Goal: Transaction & Acquisition: Purchase product/service

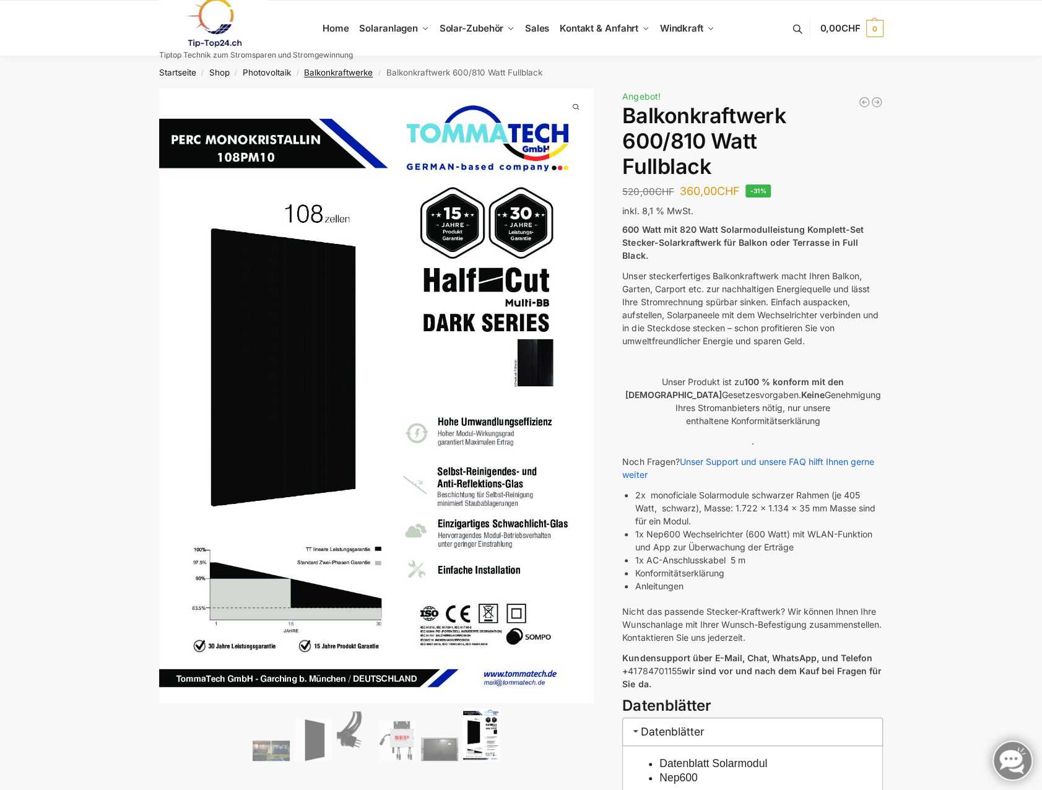
click at [351, 74] on link "Balkonkraftwerke" at bounding box center [338, 73] width 69 height 10
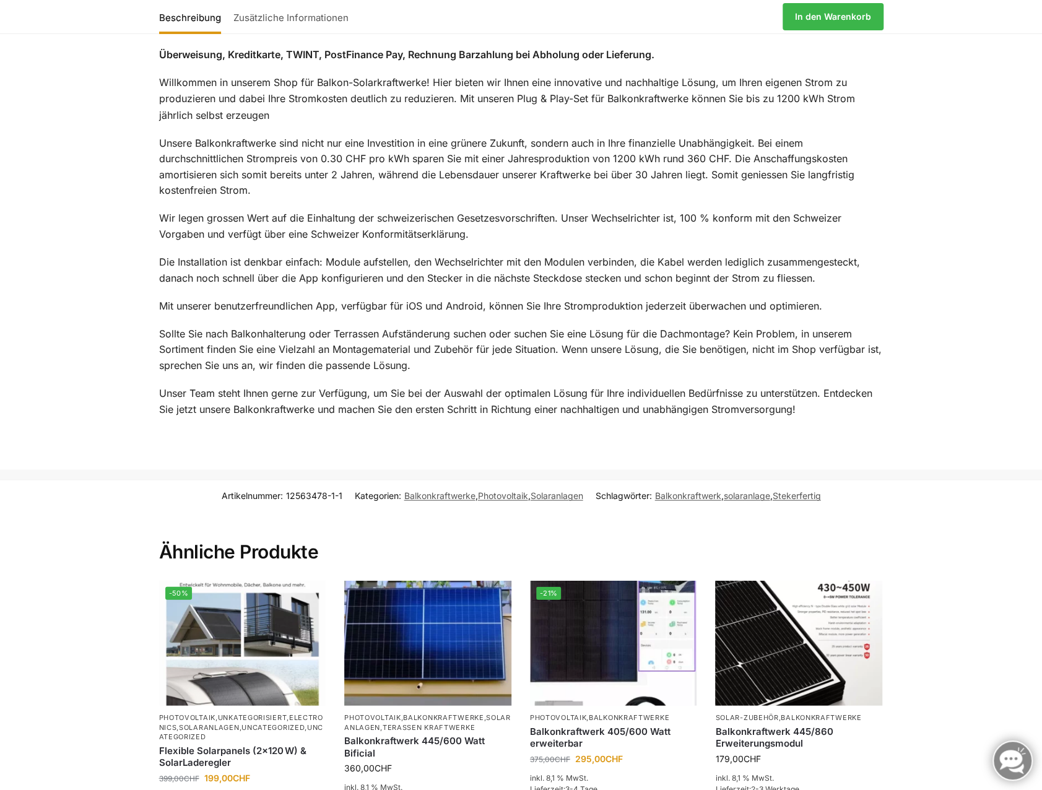
scroll to position [1665, 0]
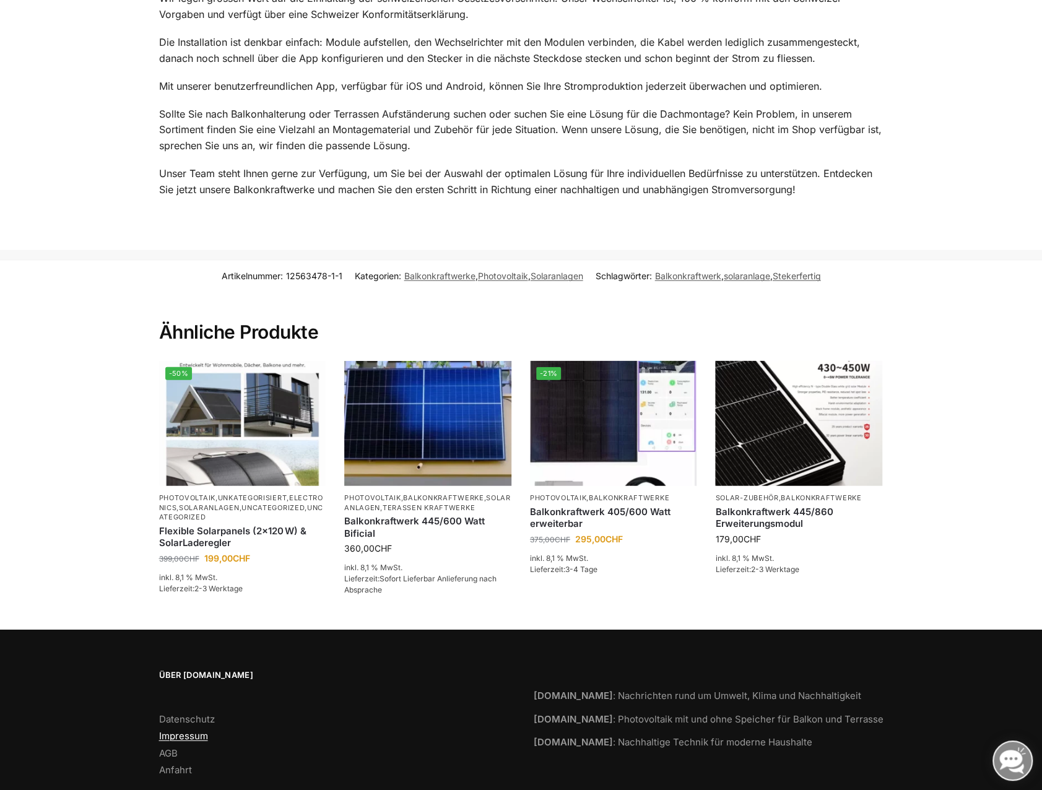
click at [193, 730] on link "Impressum" at bounding box center [183, 736] width 49 height 12
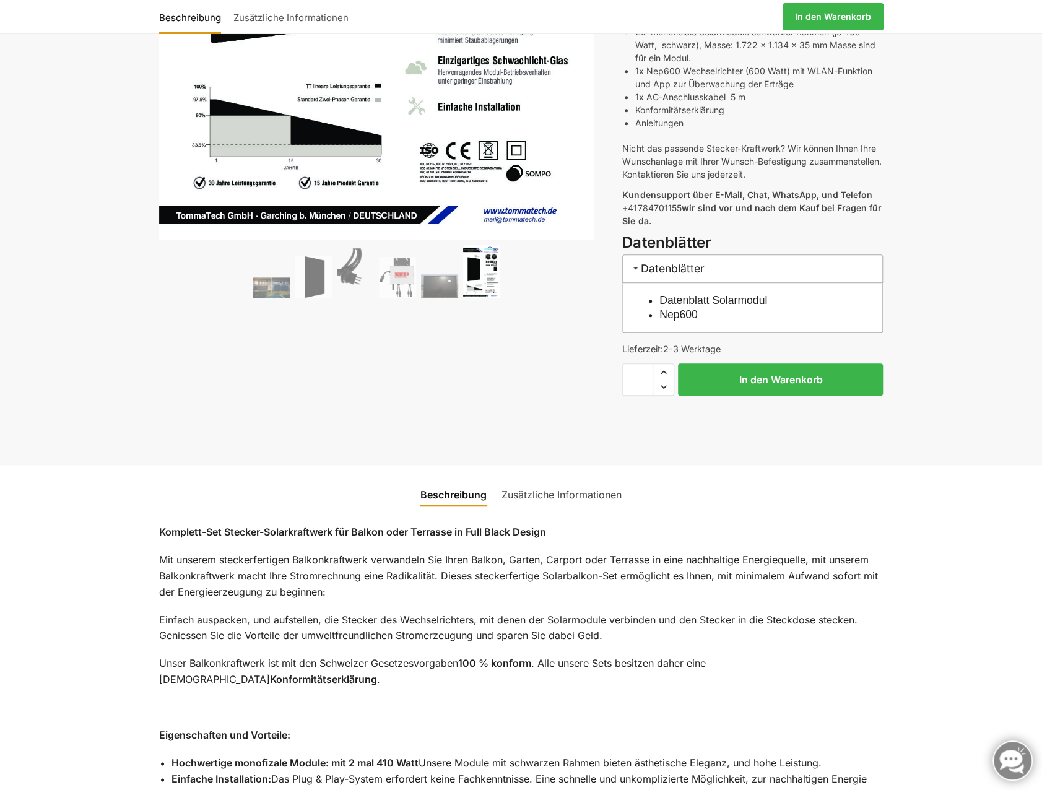
scroll to position [364, 0]
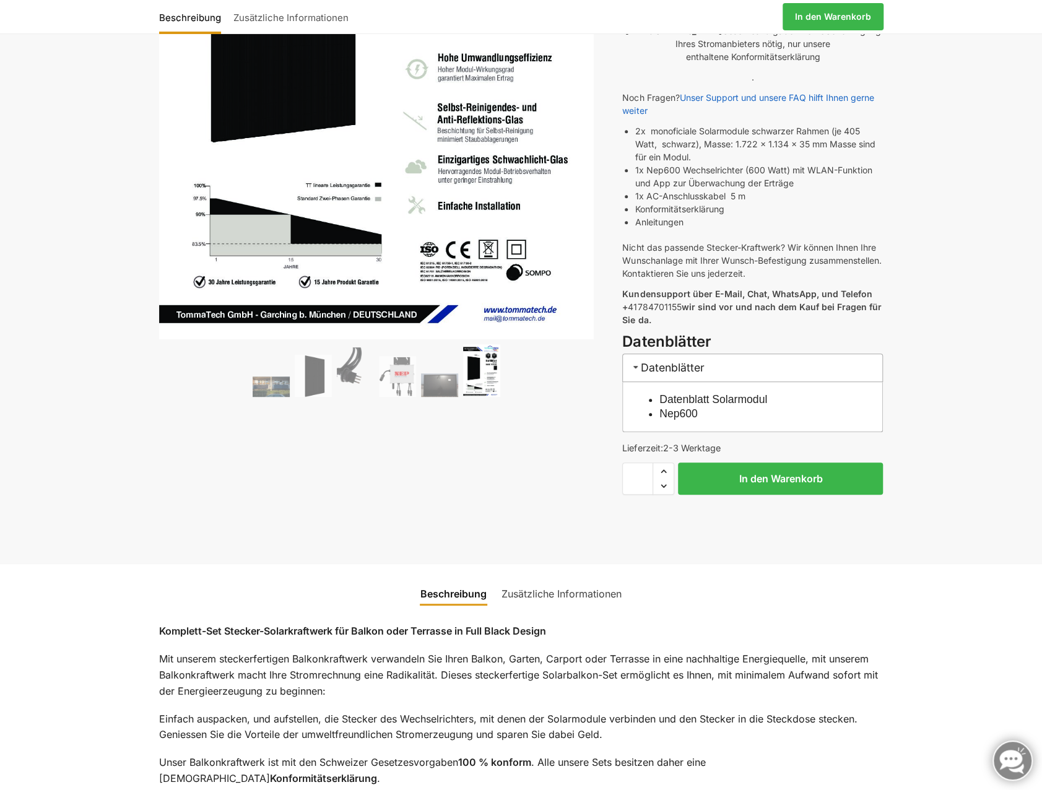
click at [567, 579] on link "Zusätzliche Informationen" at bounding box center [561, 594] width 135 height 30
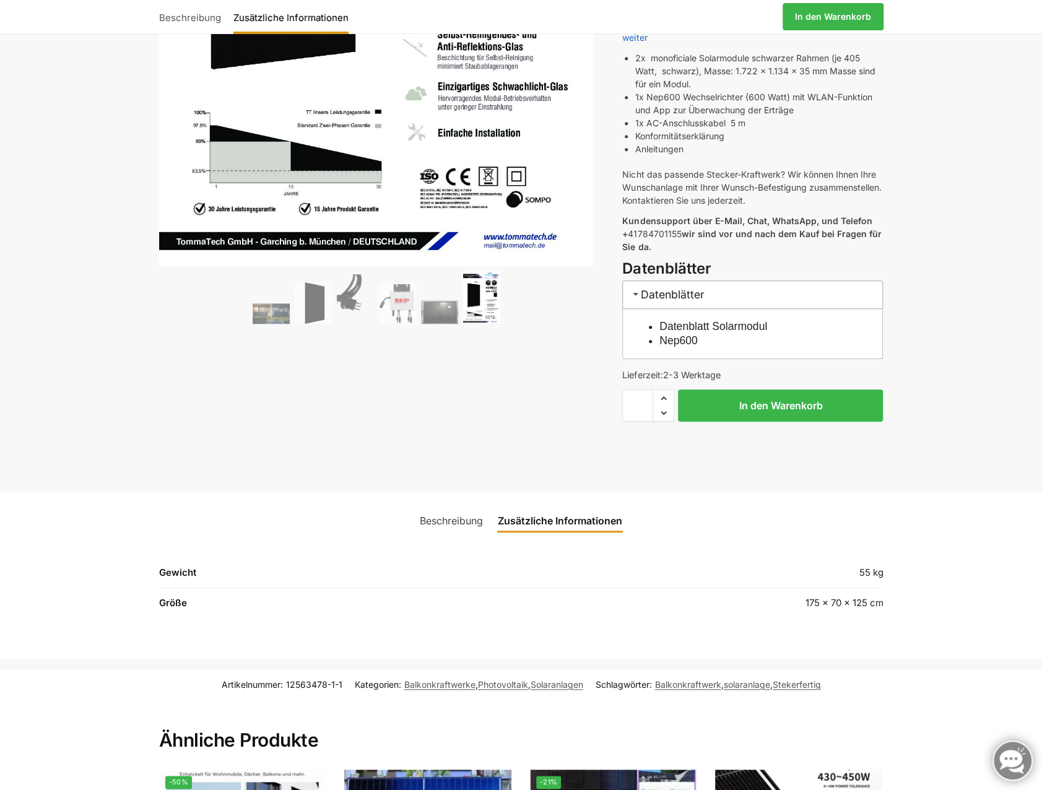
scroll to position [426, 0]
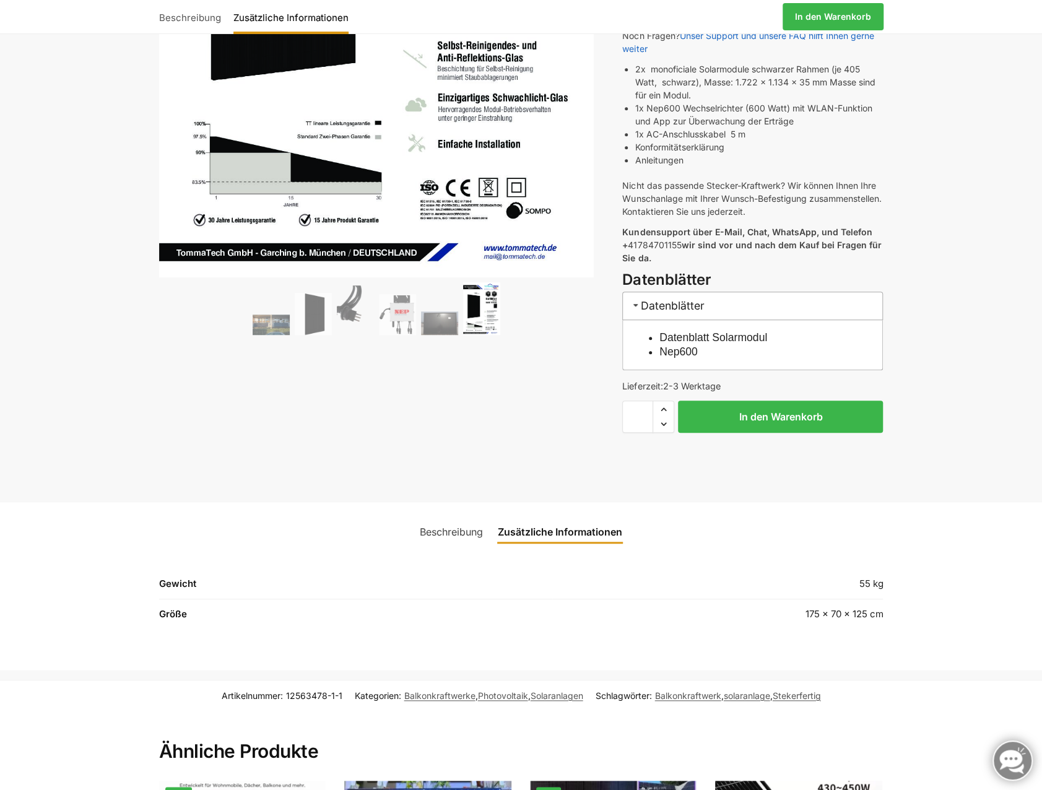
click at [469, 517] on link "Beschreibung" at bounding box center [451, 532] width 78 height 30
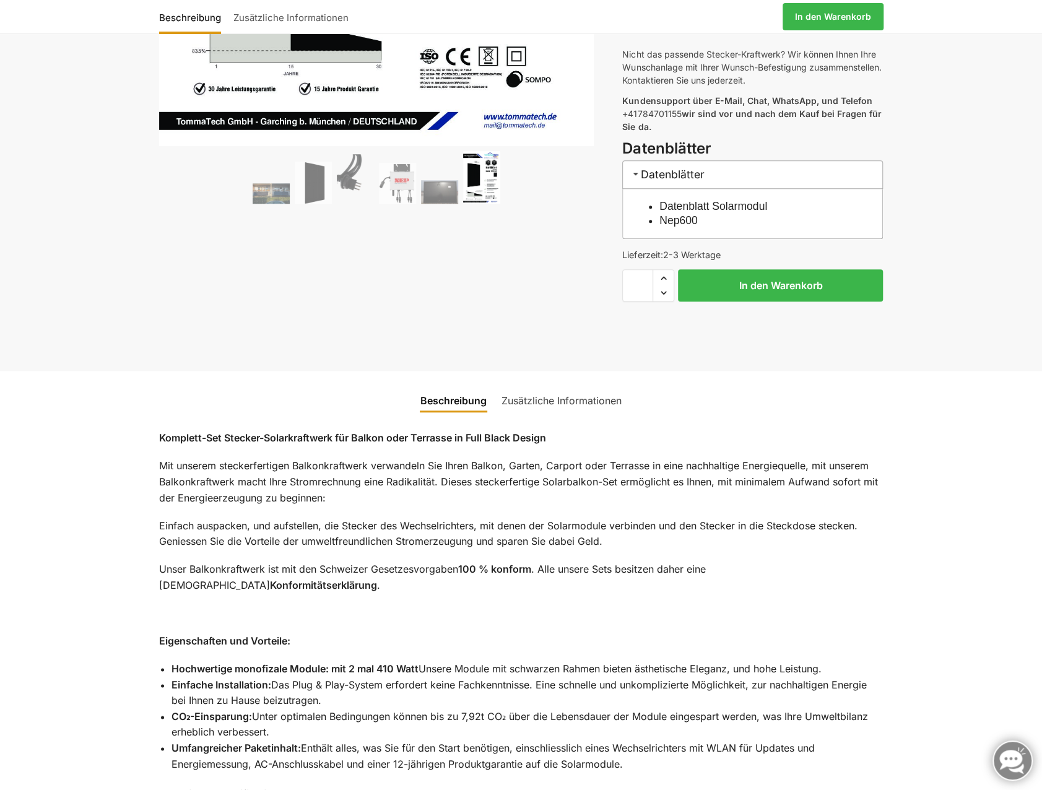
scroll to position [372, 0]
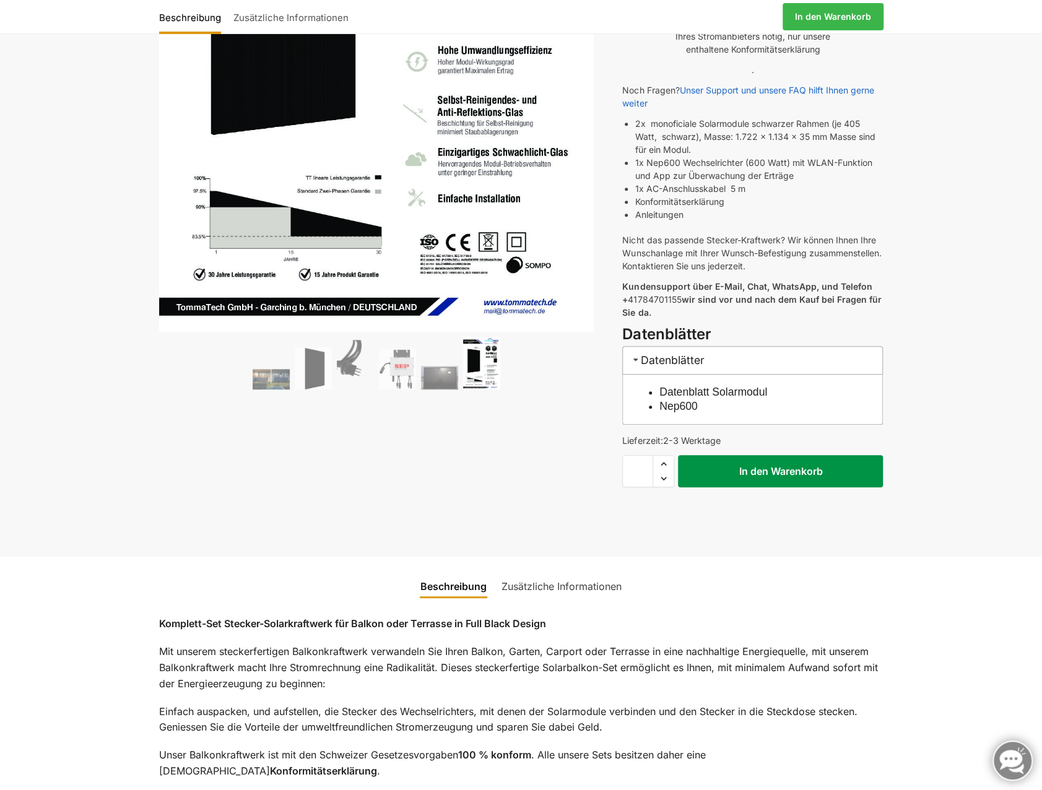
click at [780, 458] on button "In den Warenkorb" at bounding box center [780, 471] width 205 height 32
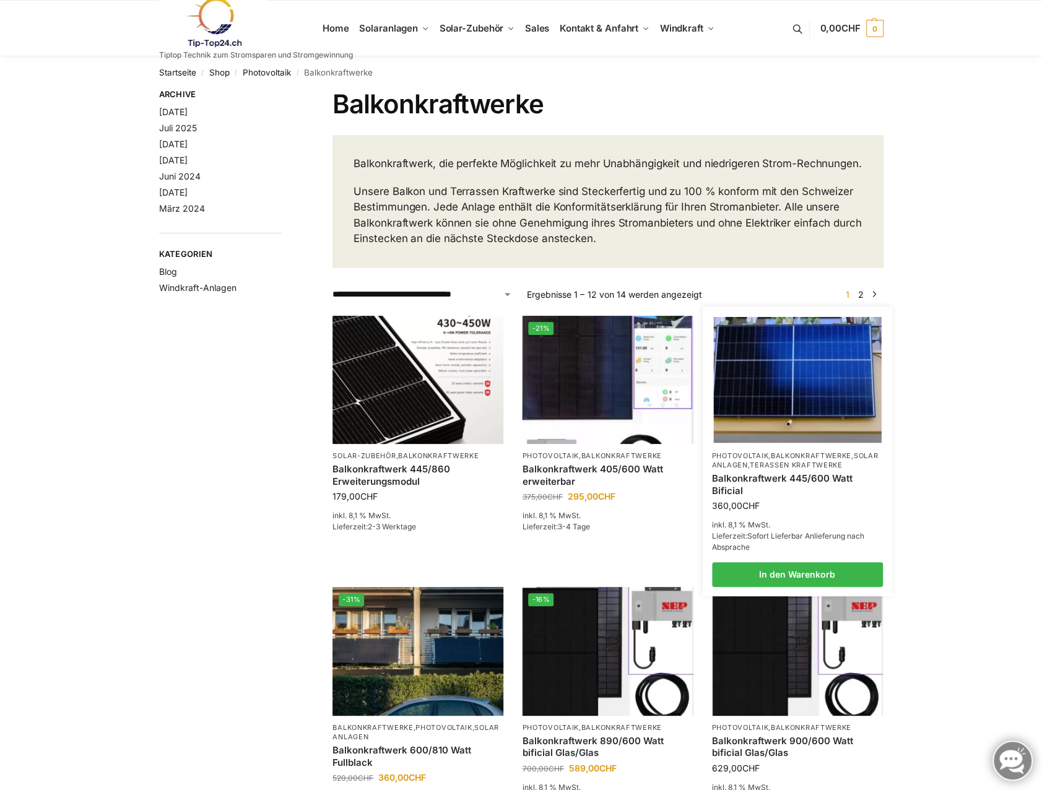
click at [812, 411] on img at bounding box center [797, 379] width 168 height 126
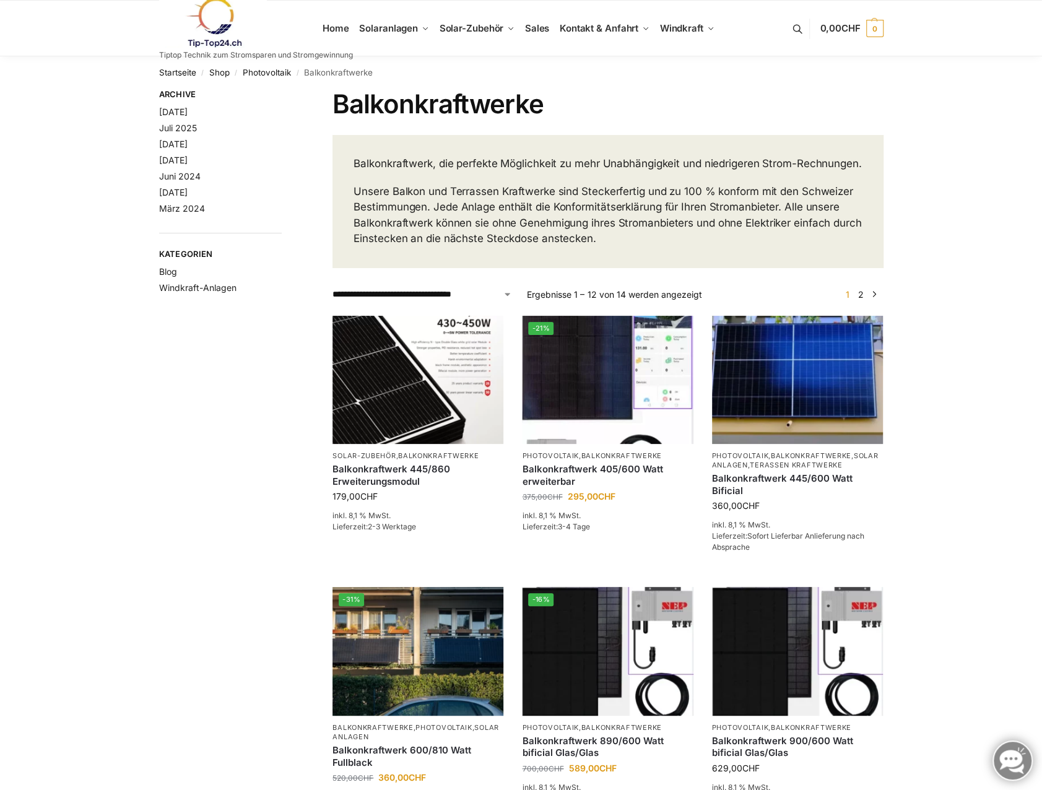
click at [464, 301] on select "**********" at bounding box center [423, 294] width 180 height 13
click at [116, 468] on div "**********" at bounding box center [521, 773] width 1042 height 1434
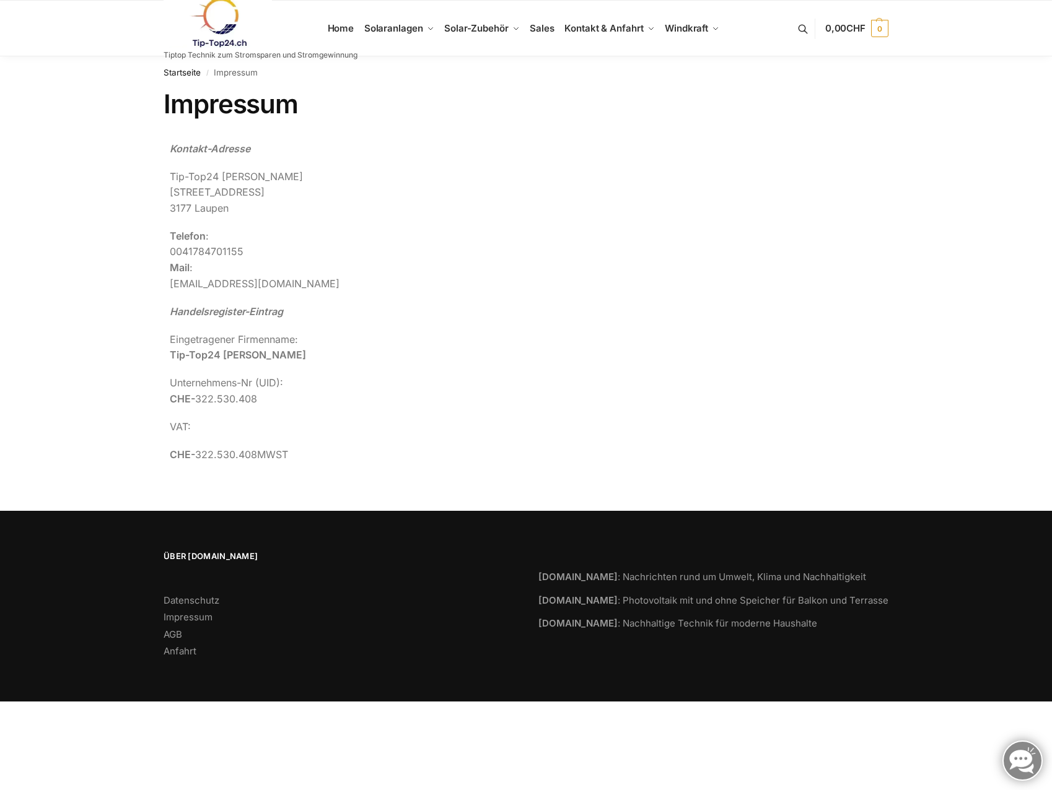
drag, startPoint x: 292, startPoint y: 177, endPoint x: 219, endPoint y: 182, distance: 73.9
click at [219, 182] on p "Tip-Top24 Rupert Spoddig Krankenhausweg 14 3177 Laupen" at bounding box center [439, 193] width 538 height 48
copy p "Rupert Spoddig"
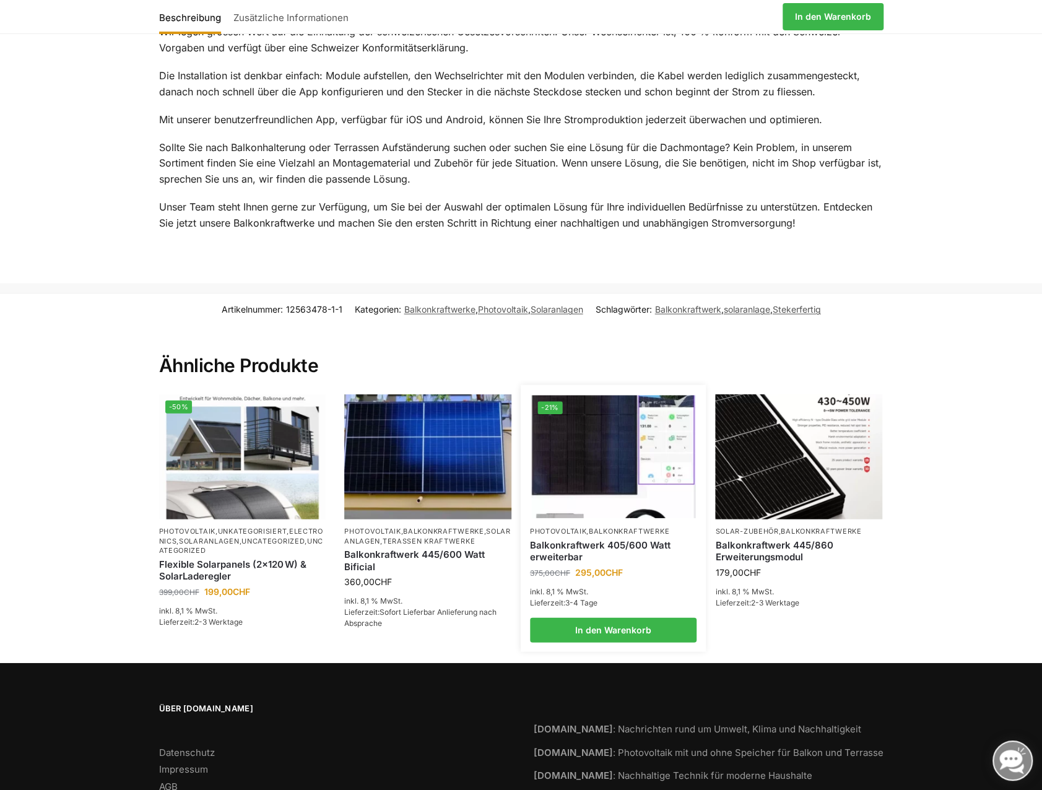
scroll to position [1665, 0]
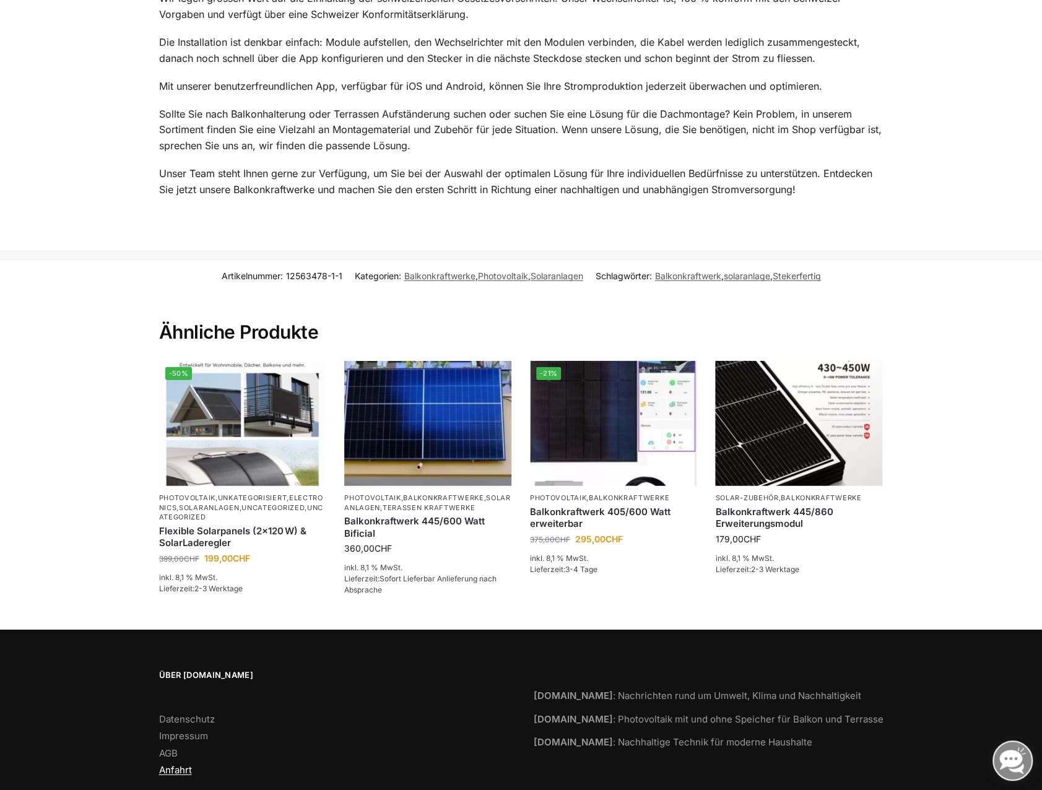
click at [168, 764] on link "Anfahrt" at bounding box center [175, 770] width 33 height 12
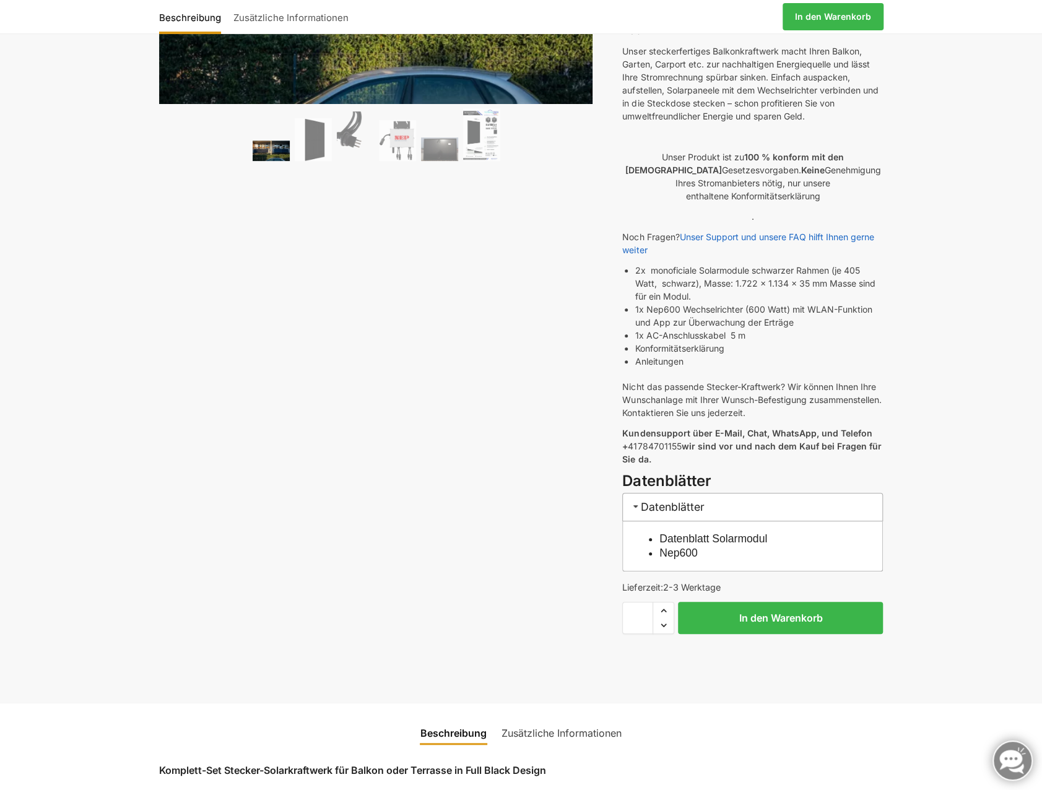
scroll to position [372, 0]
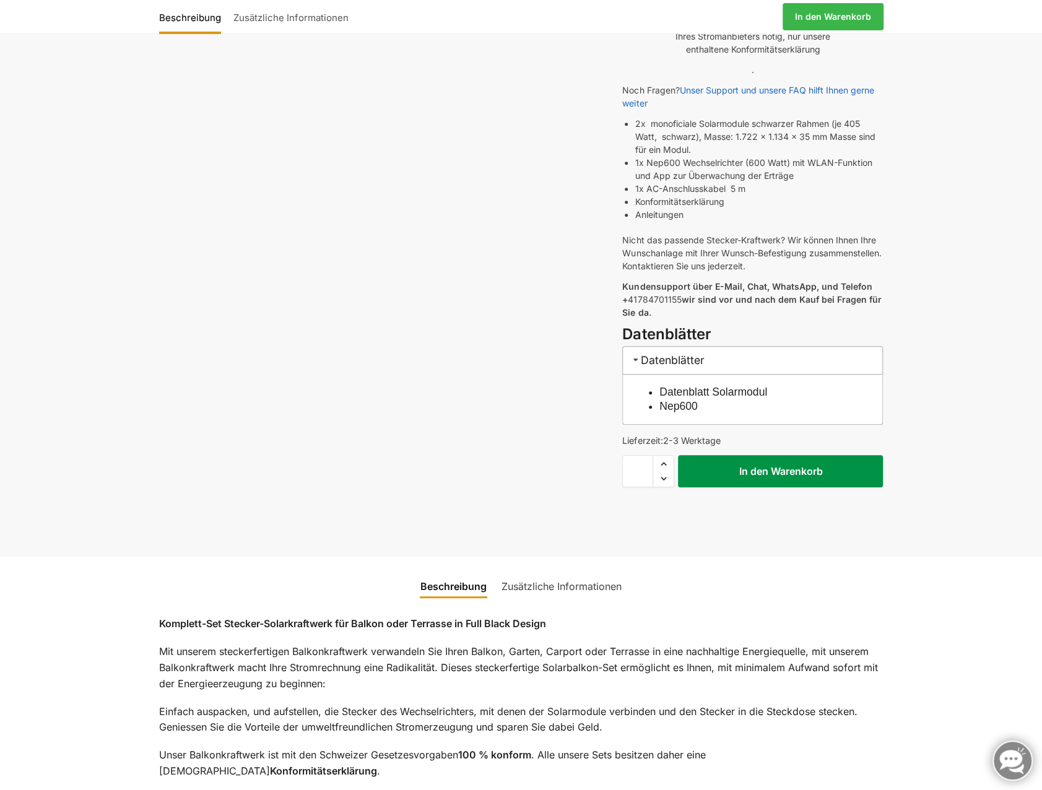
click at [770, 458] on button "In den Warenkorb" at bounding box center [780, 471] width 205 height 32
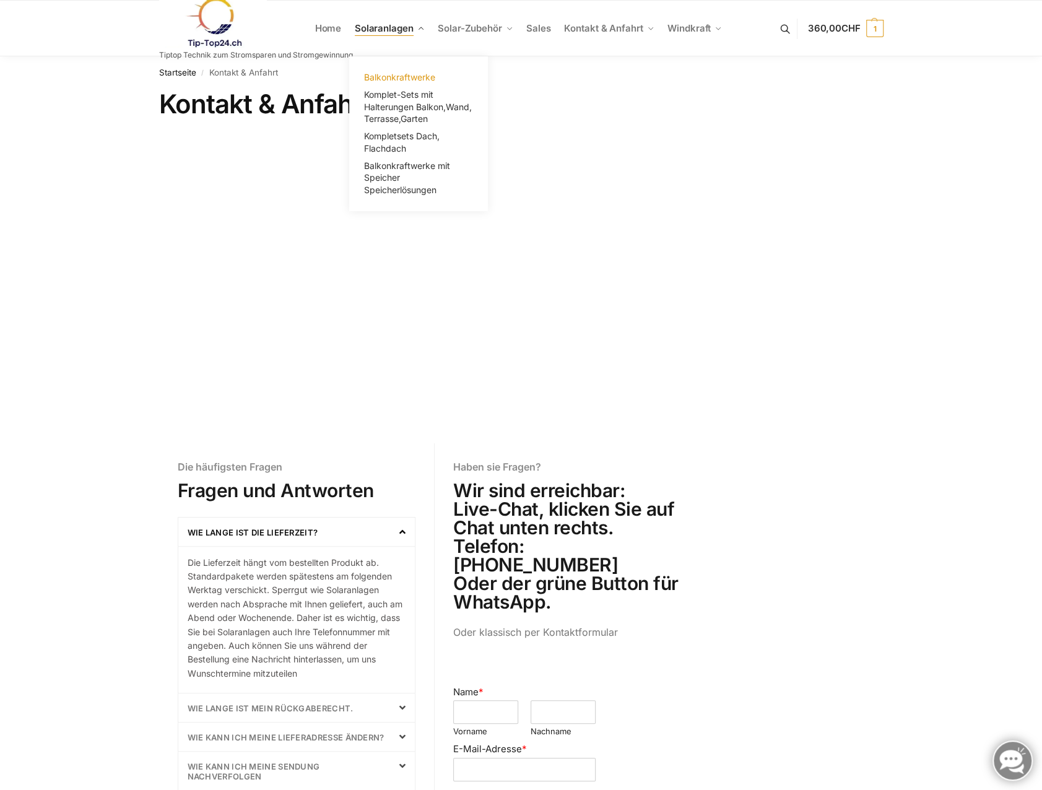
click at [413, 75] on span "Balkonkraftwerke" at bounding box center [399, 77] width 71 height 11
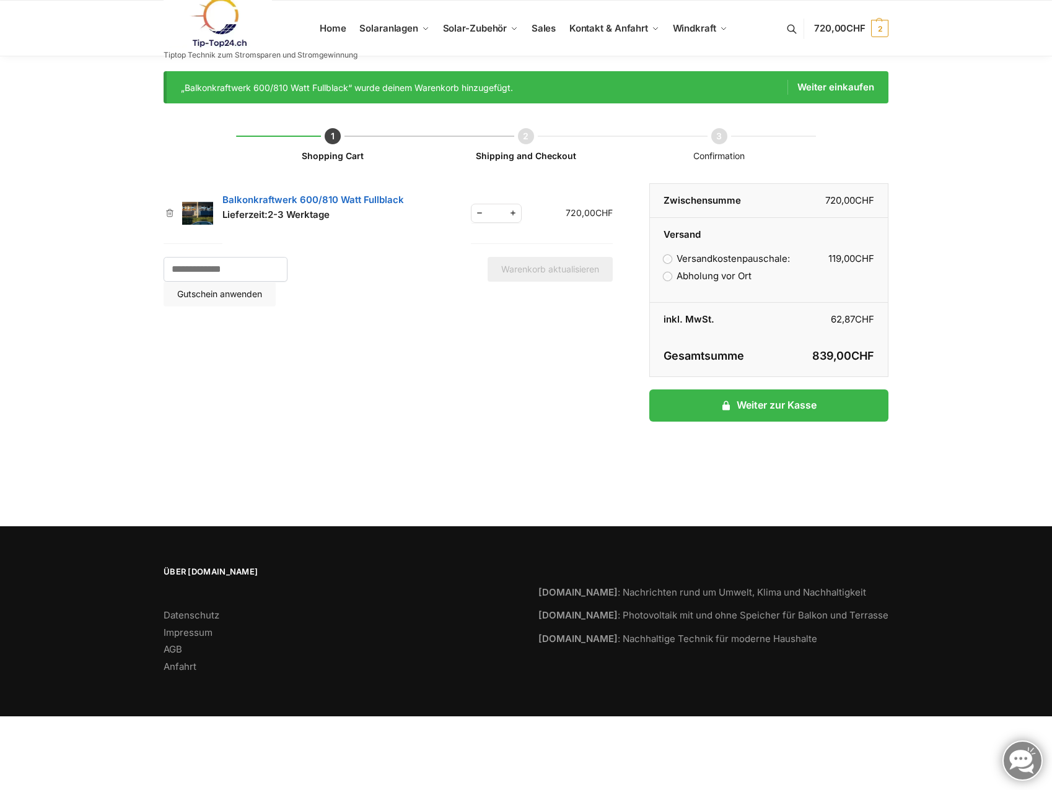
click at [471, 212] on span "Reduce quantity" at bounding box center [479, 213] width 16 height 15
type input "*"
click at [663, 277] on label "Abholung vor Ort" at bounding box center [707, 276] width 88 height 12
click at [534, 267] on button "Warenkorb aktualisieren" at bounding box center [549, 269] width 125 height 25
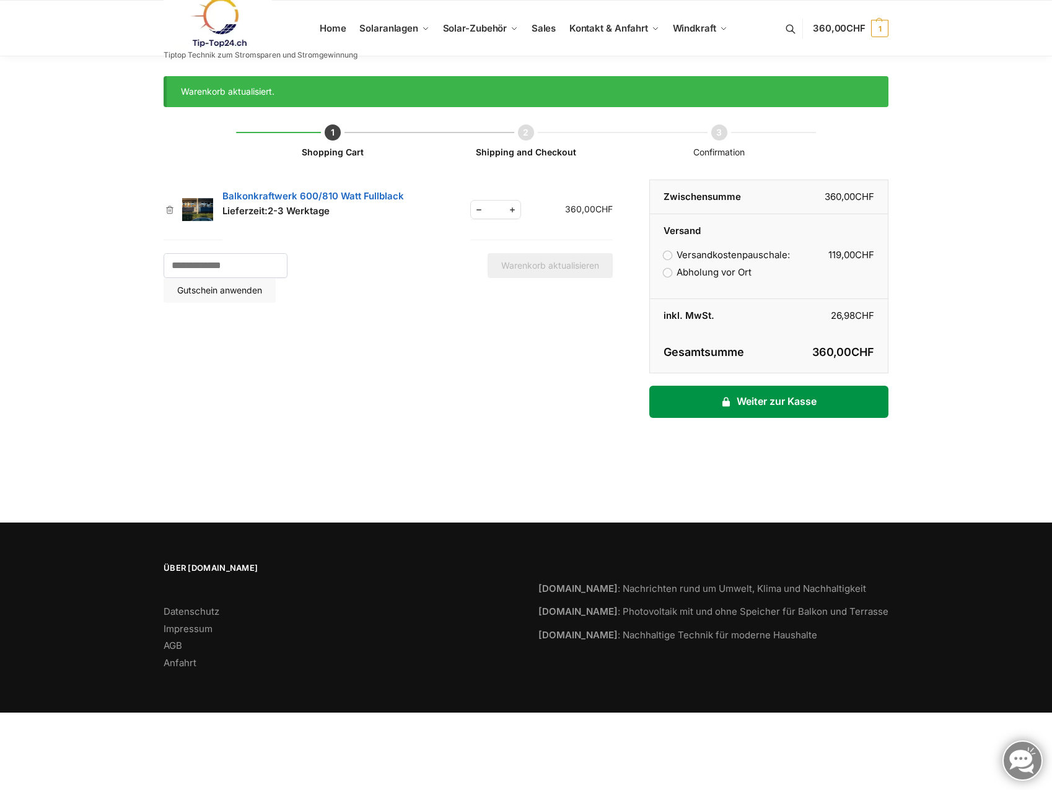
click at [772, 398] on link "Weiter zur Kasse" at bounding box center [768, 402] width 239 height 32
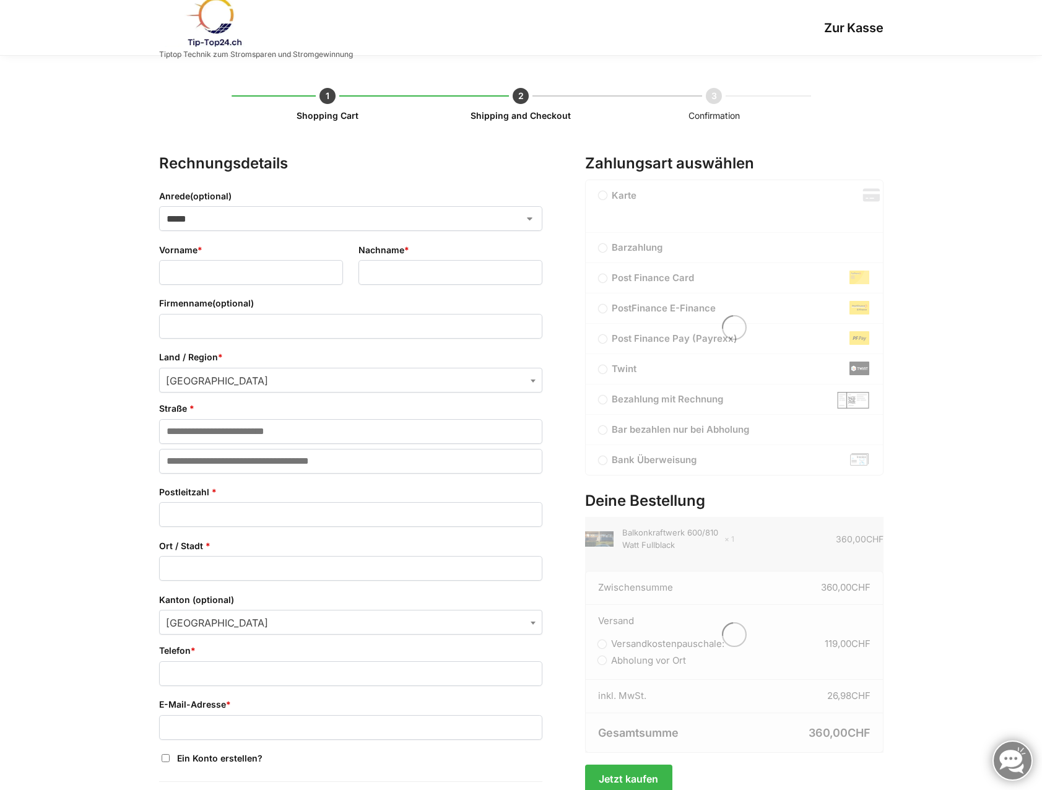
select select "**"
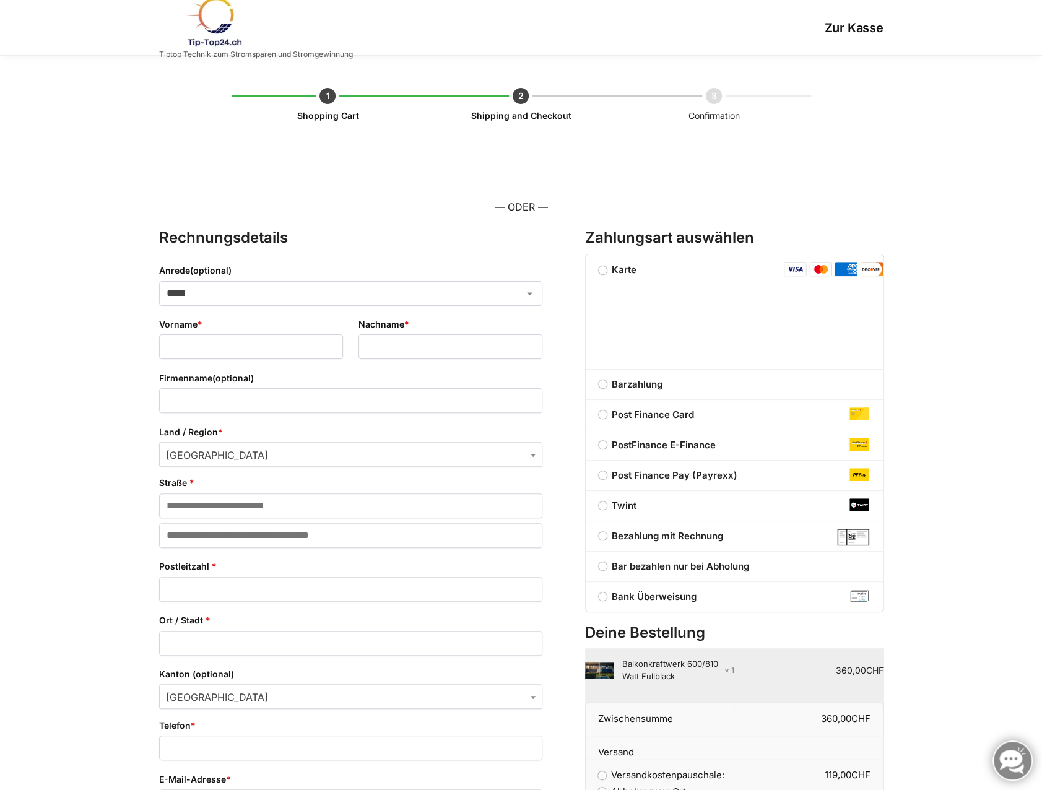
click at [272, 297] on select "***** **** **** ******" at bounding box center [350, 293] width 383 height 25
select select "*"
click at [159, 281] on select "***** **** **** ******" at bounding box center [350, 293] width 383 height 25
click at [230, 342] on input "Vorname *" at bounding box center [251, 346] width 184 height 25
type input "*****"
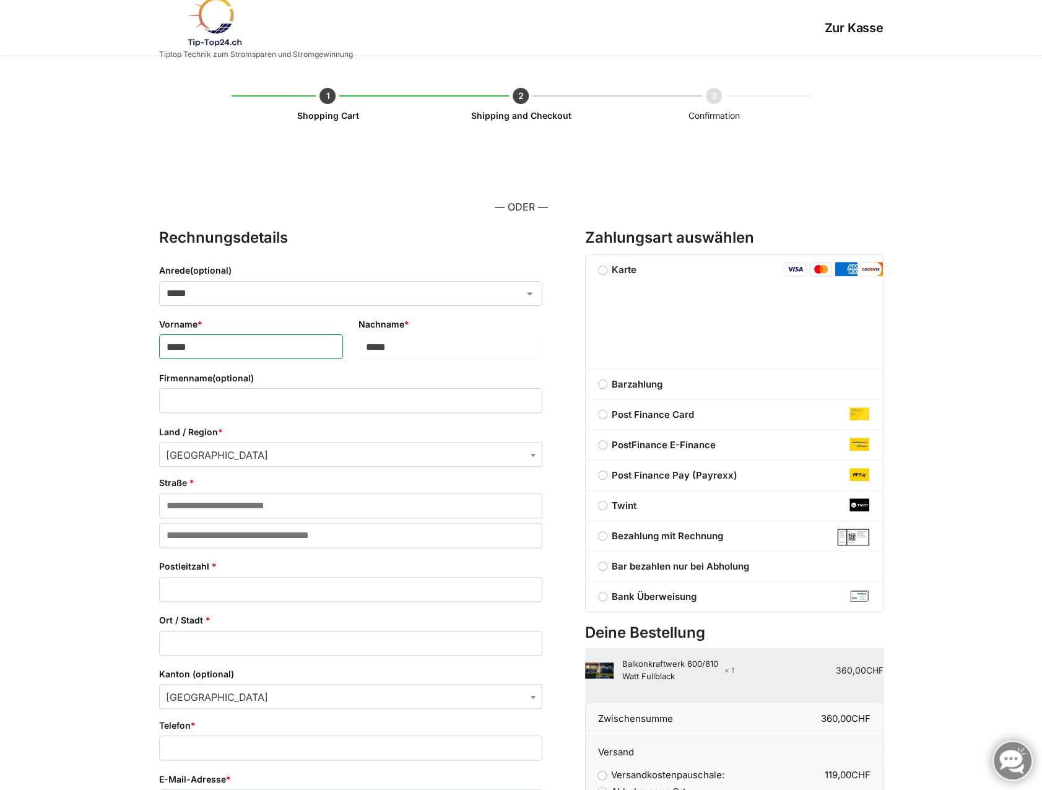
type input "*****"
type input "**********"
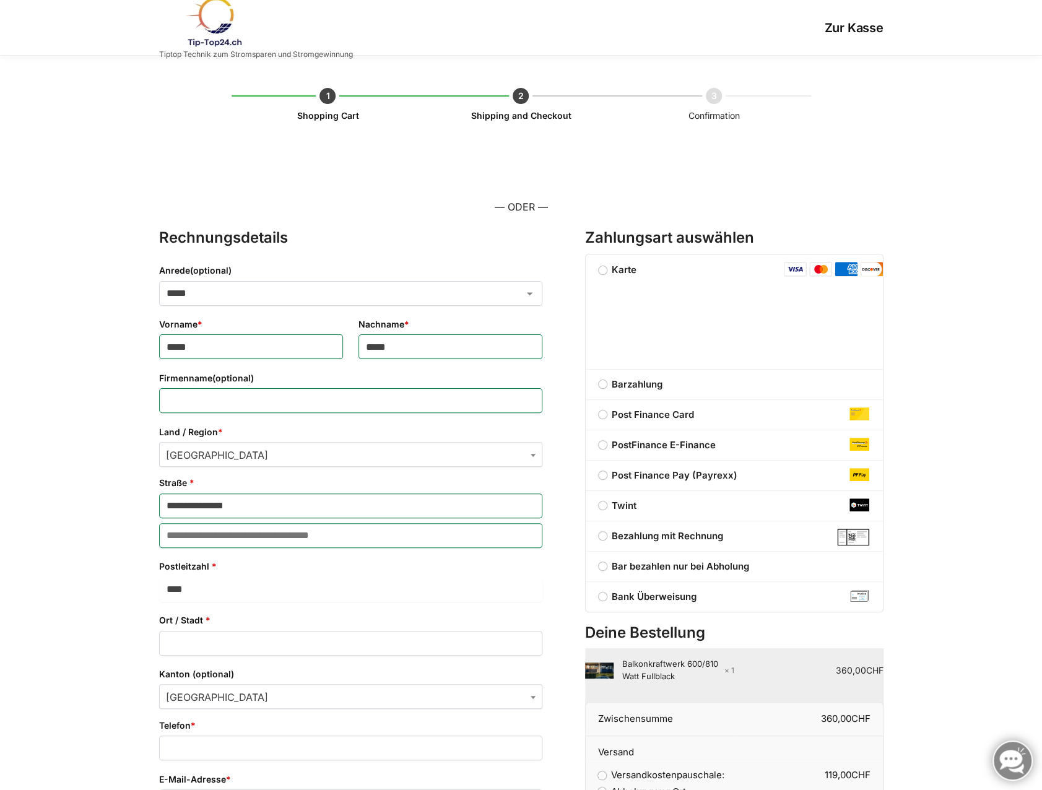
type input "****"
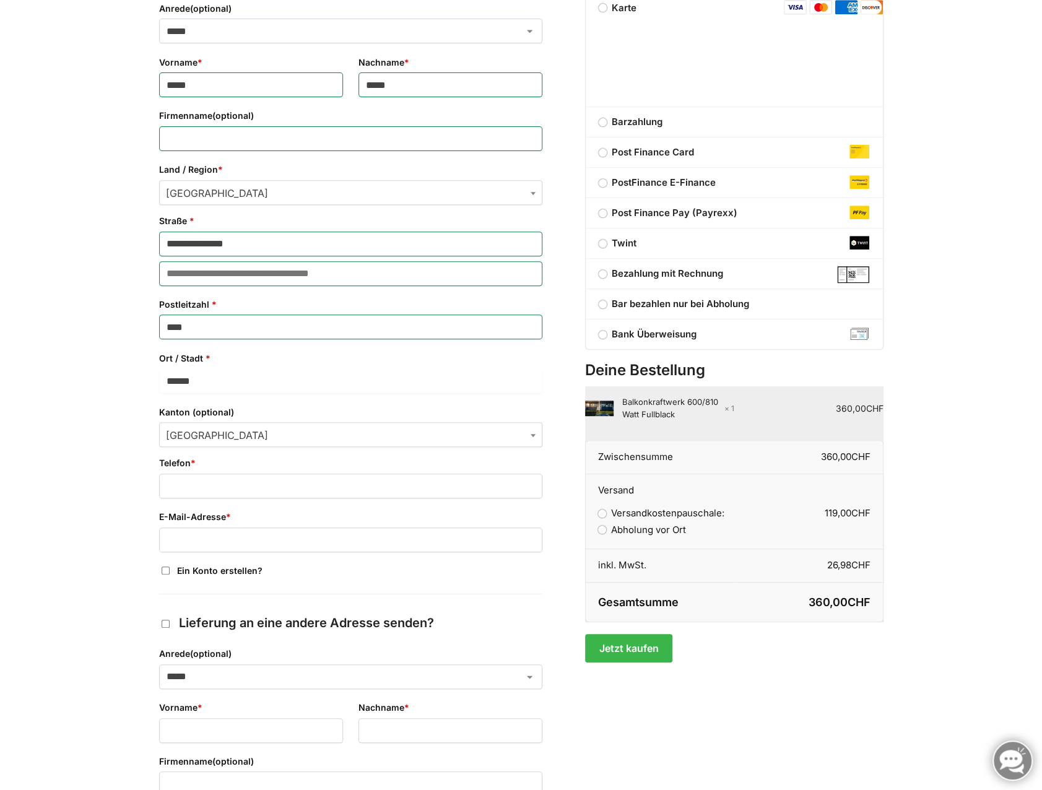
scroll to position [248, 0]
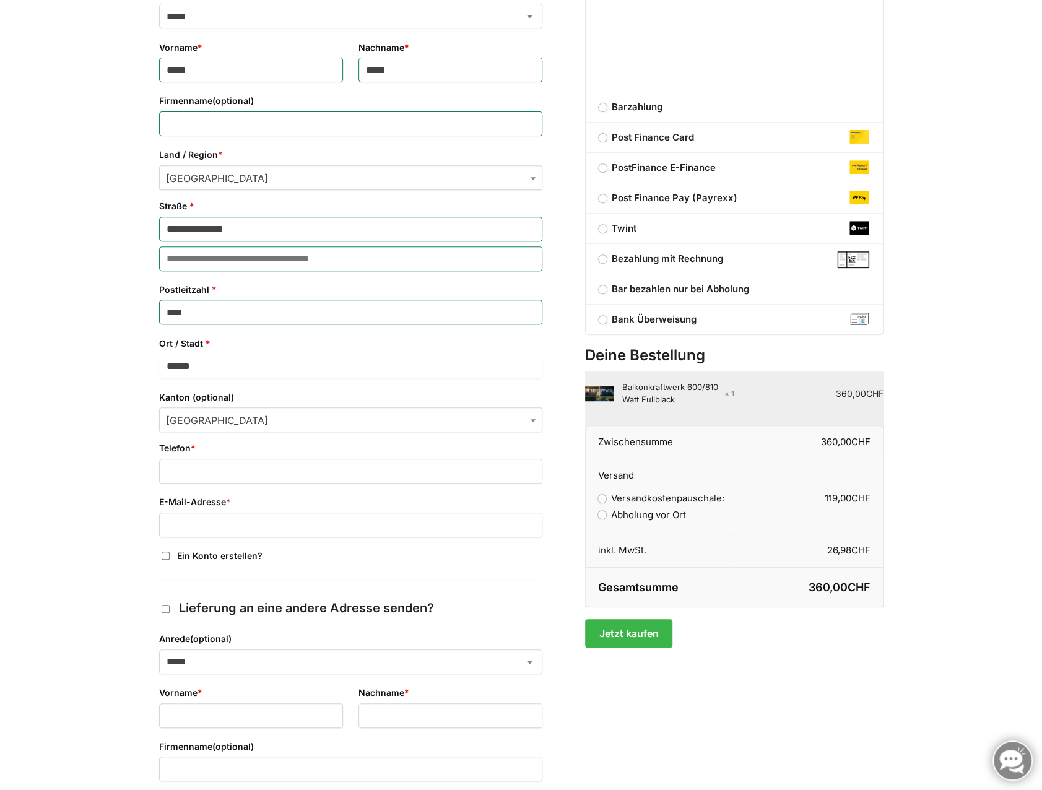
type input "******"
click at [227, 469] on input "Telefon *" at bounding box center [350, 471] width 383 height 25
type input "**********"
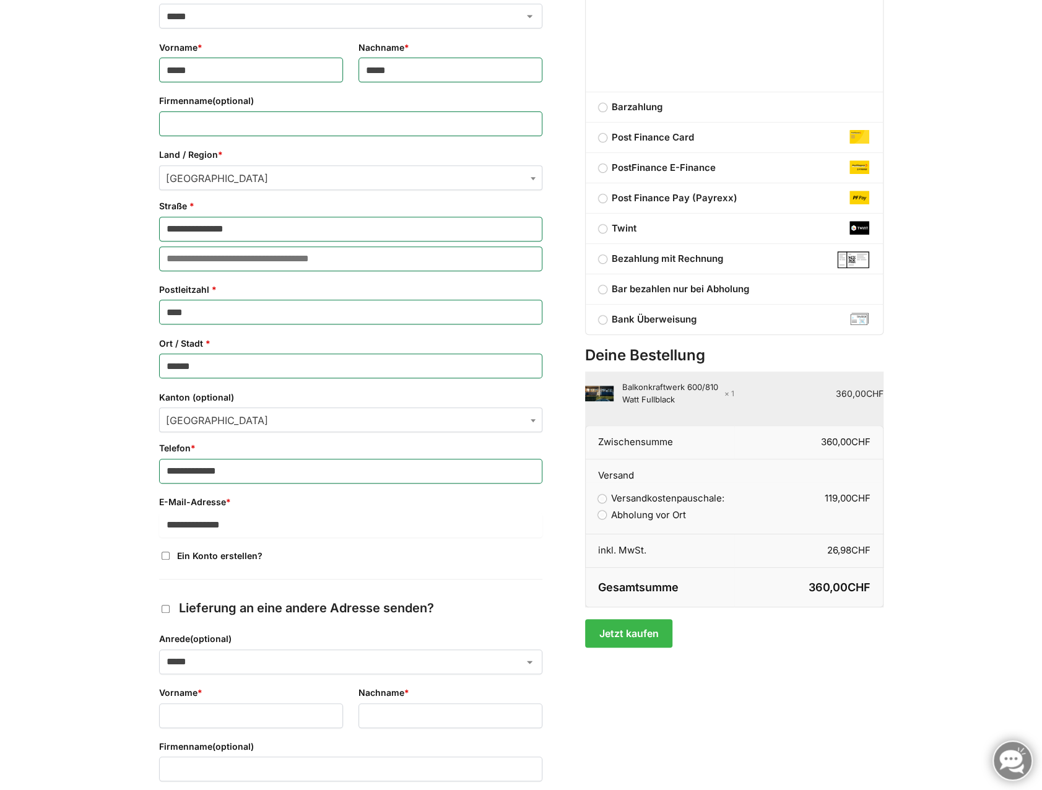
type input "**********"
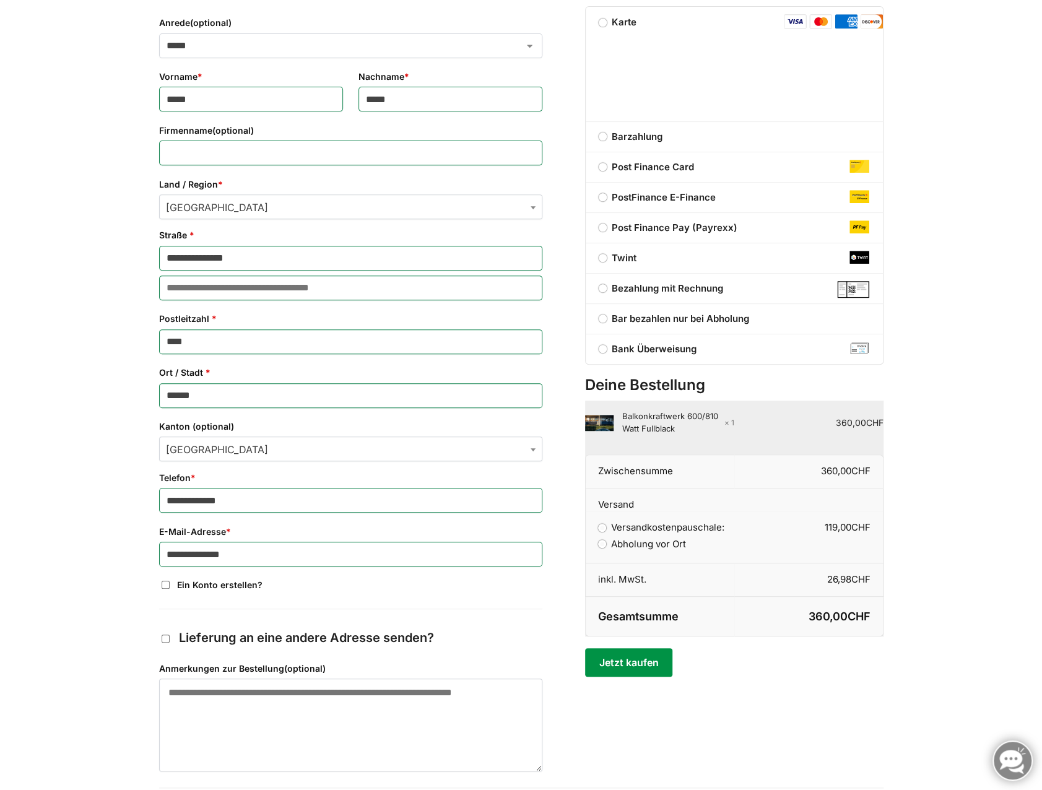
click at [659, 657] on button "Jetzt kaufen" at bounding box center [628, 662] width 87 height 28
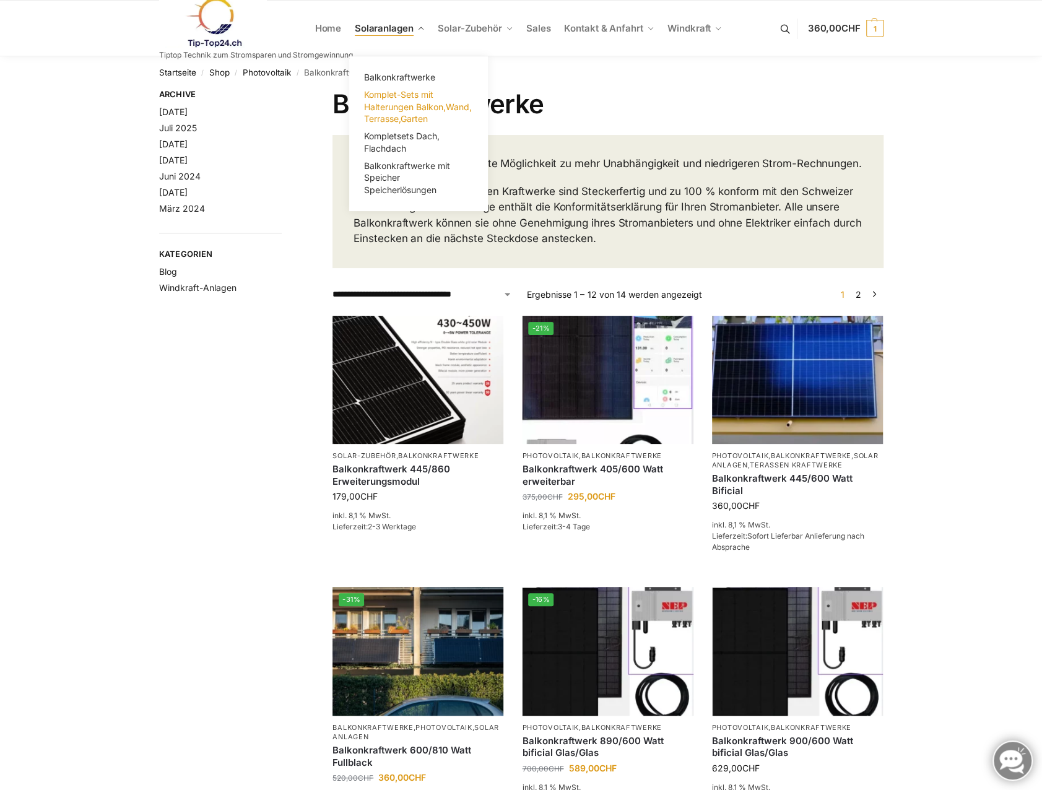
click at [432, 106] on span "Komplet-Sets mit Halterungen Balkon,Wand, Terrasse,Garten" at bounding box center [418, 106] width 108 height 35
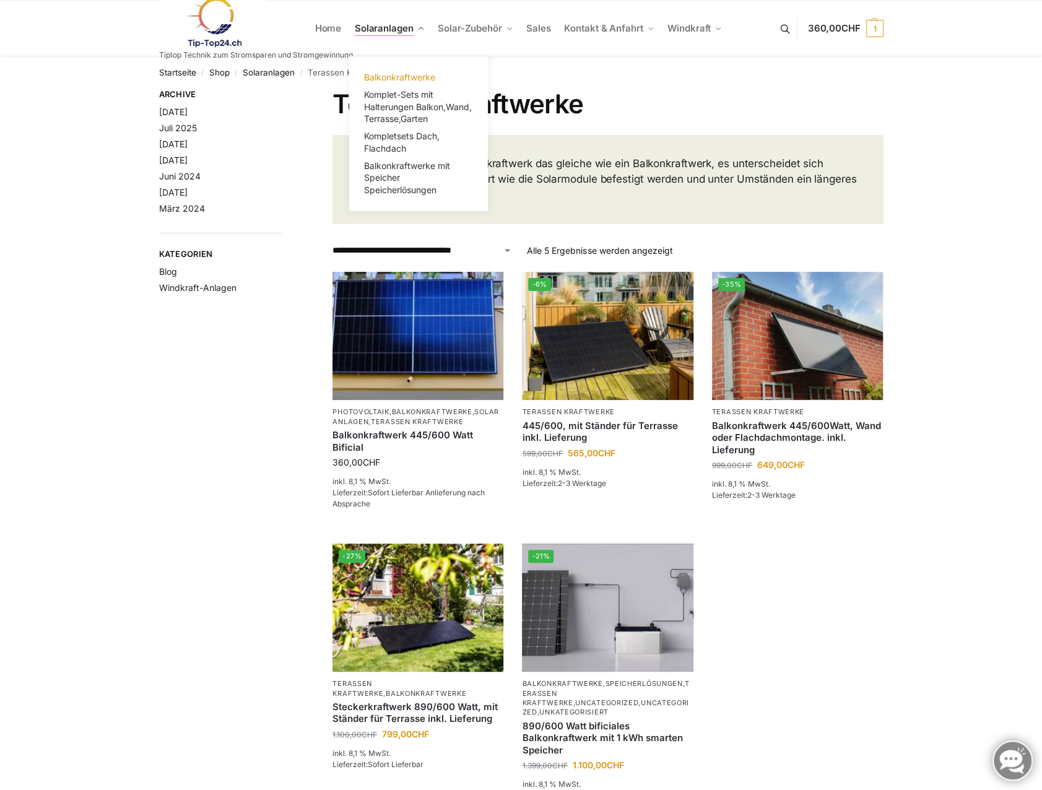
click at [408, 80] on span "Balkonkraftwerke" at bounding box center [399, 77] width 71 height 11
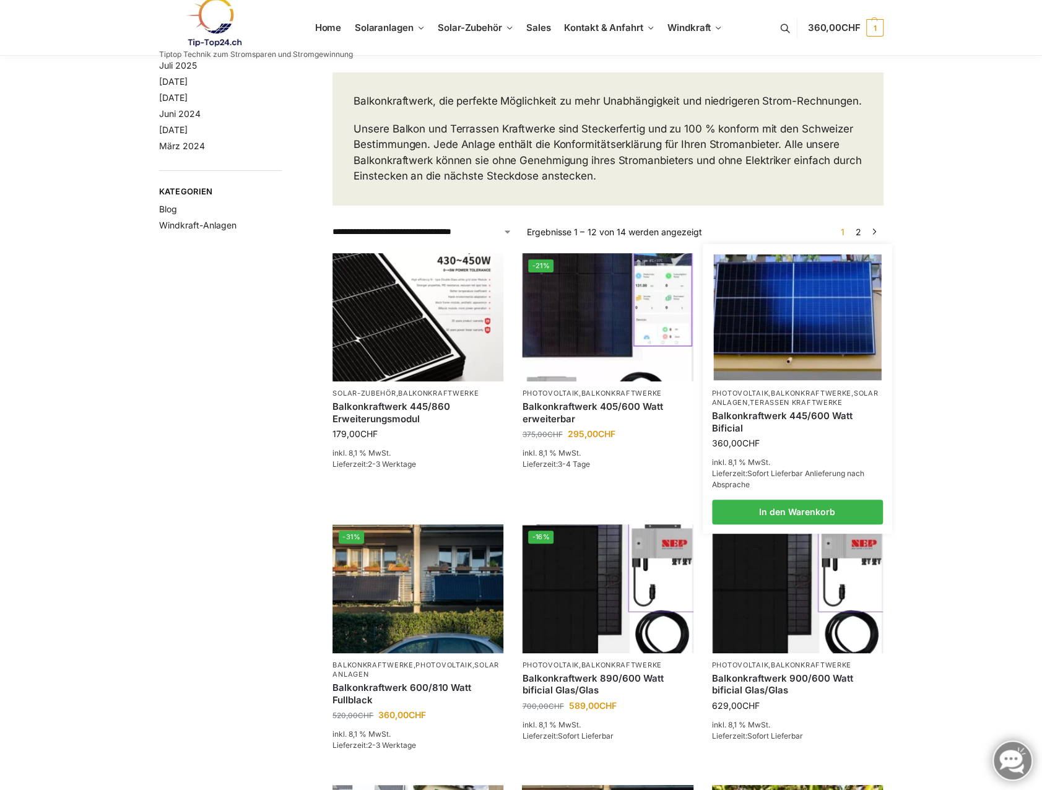
scroll to position [124, 0]
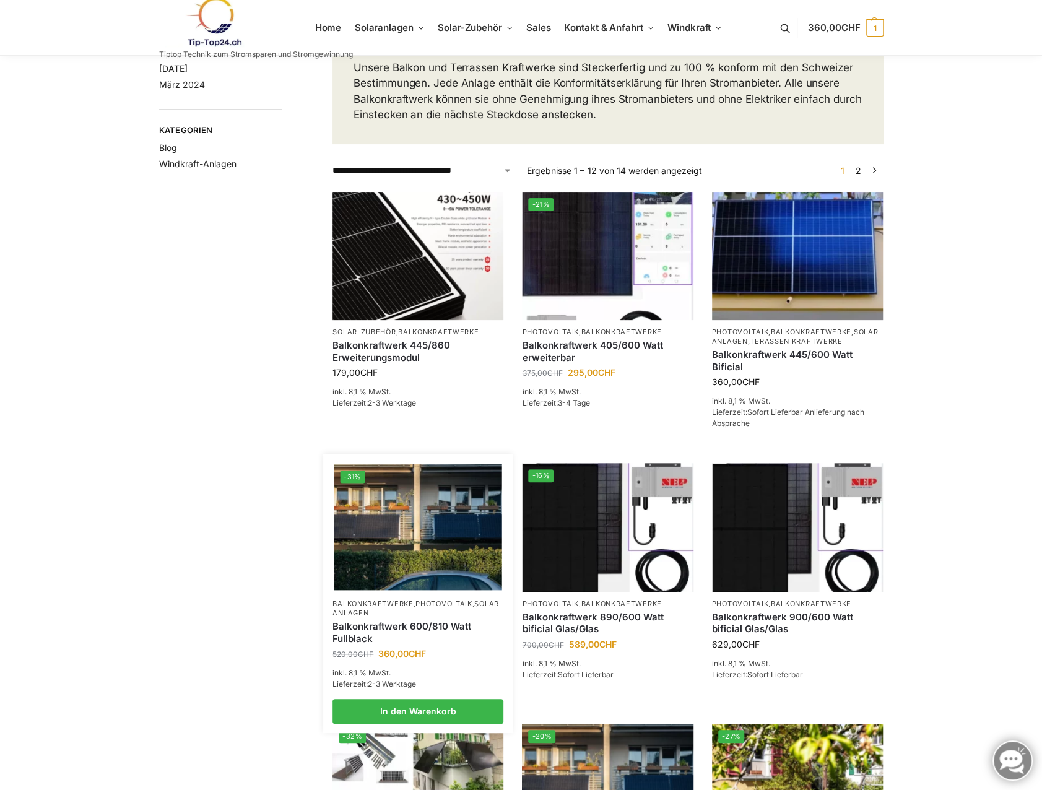
click at [445, 578] on img at bounding box center [418, 527] width 168 height 126
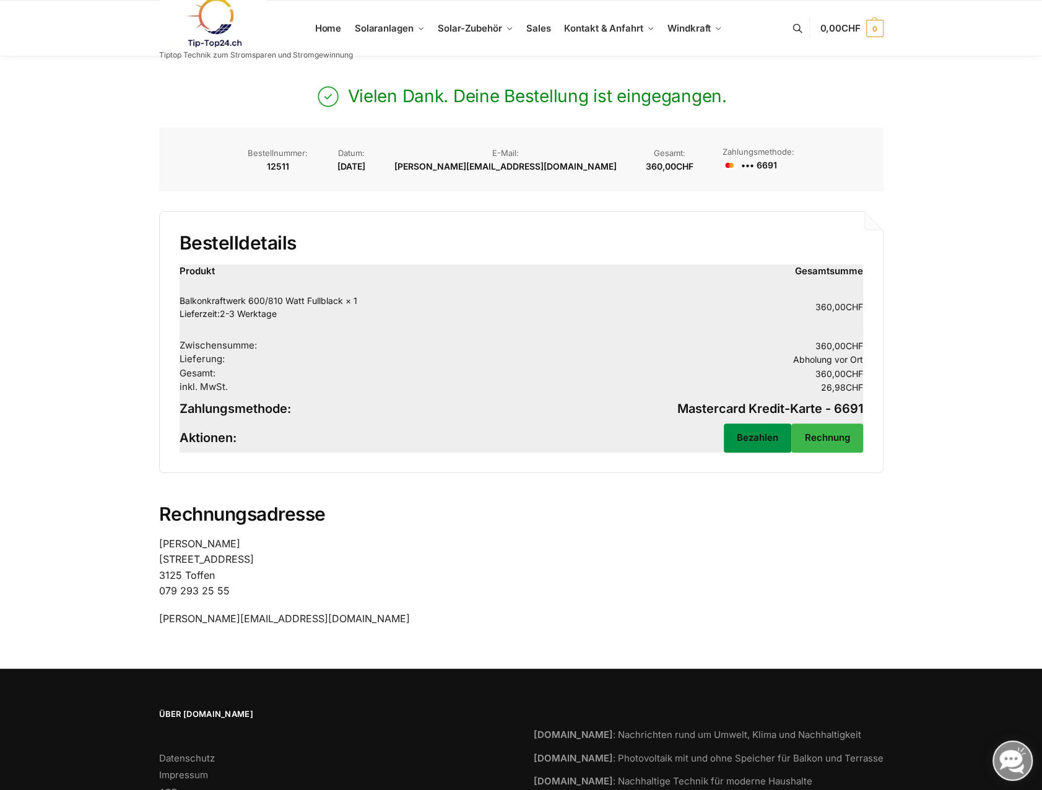
click at [744, 433] on link "Bezahlen" at bounding box center [758, 438] width 68 height 29
click at [841, 440] on link "Rechnung" at bounding box center [827, 438] width 71 height 29
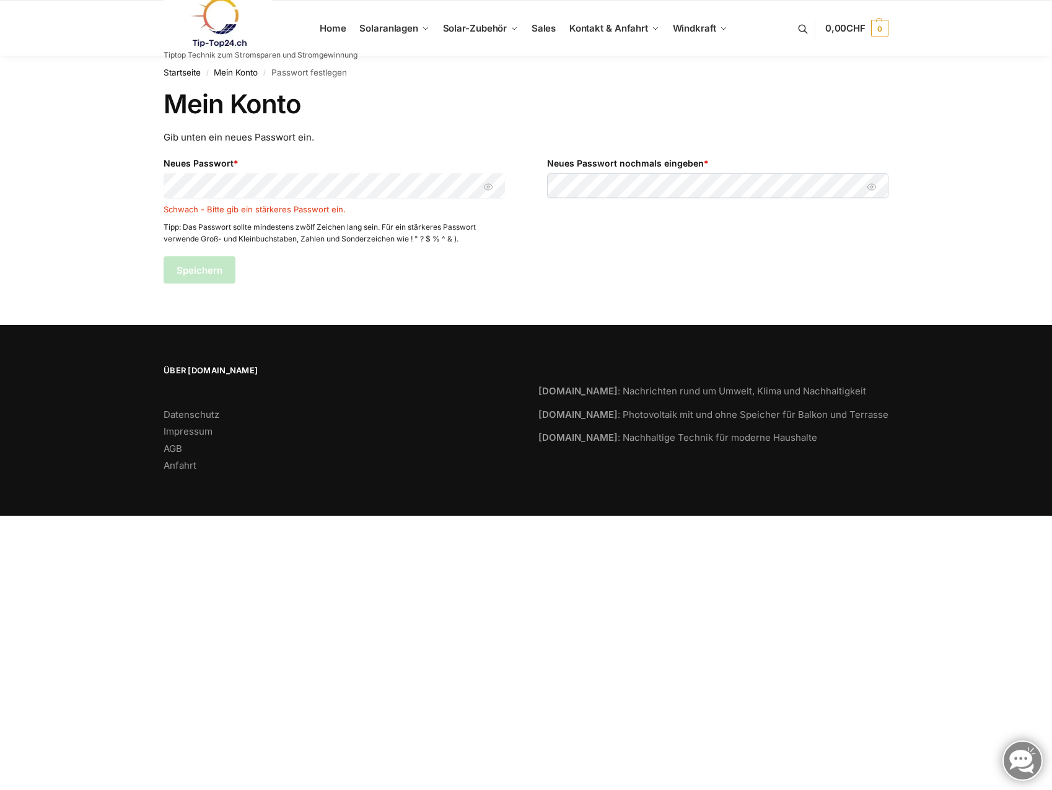
click at [129, 185] on div "Startseite / Mein Konto / Passwort festlegen Mein Konto Gib unten ein neues Pas…" at bounding box center [526, 175] width 1052 height 239
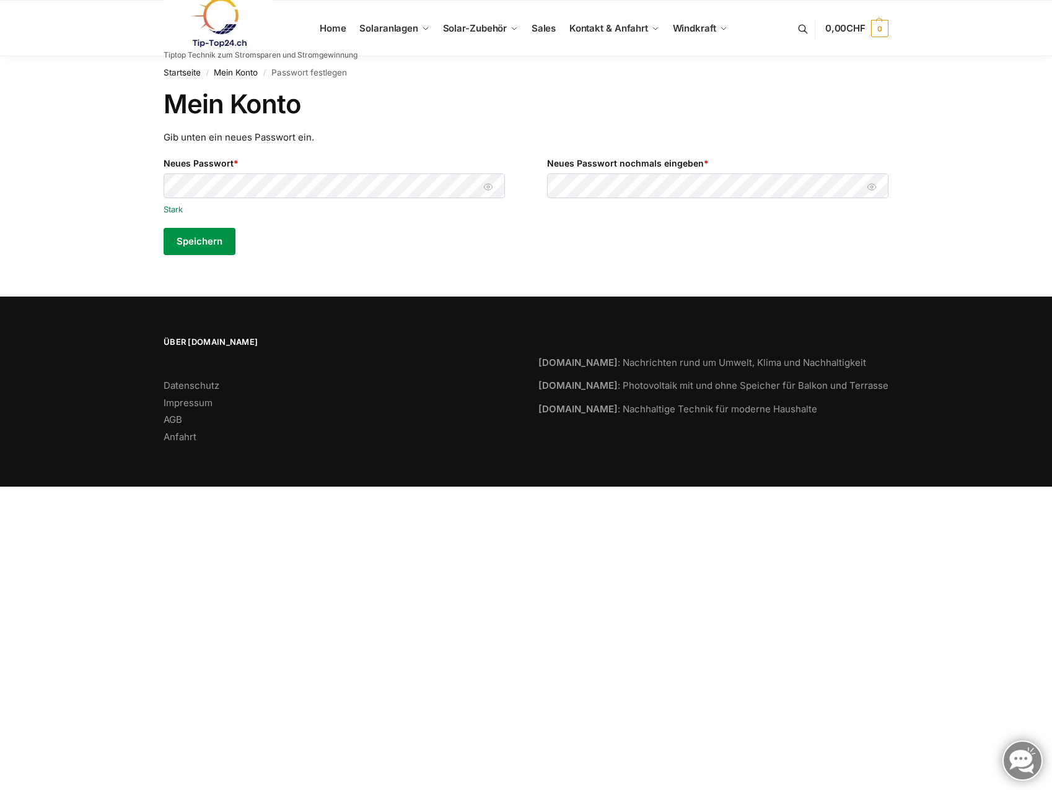
click at [170, 232] on button "Speichern" at bounding box center [200, 241] width 72 height 27
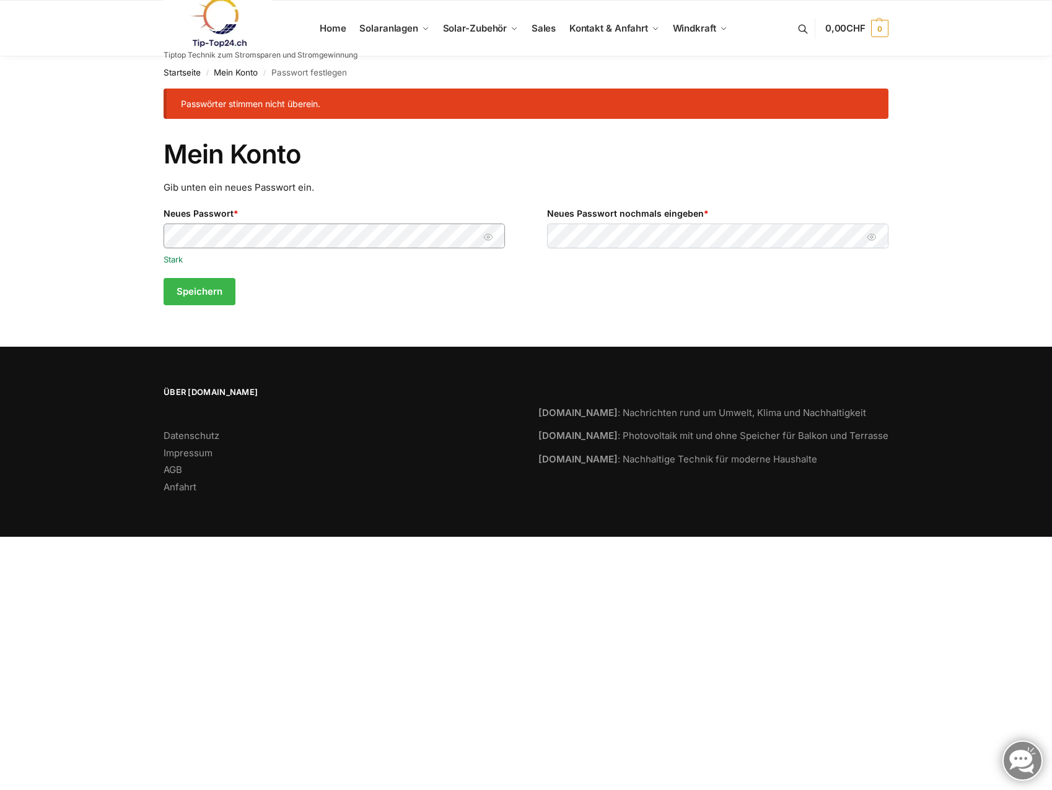
click at [147, 230] on div "Mein Konto Gib unten ein neues Passwort ein. Neues Passwort * Erforderlich Star…" at bounding box center [525, 228] width 777 height 178
click at [484, 240] on button "Passwort anzeigen" at bounding box center [487, 236] width 19 height 13
click at [864, 241] on button "Passwort anzeigen" at bounding box center [871, 236] width 19 height 13
click at [216, 292] on button "Speichern" at bounding box center [200, 291] width 72 height 27
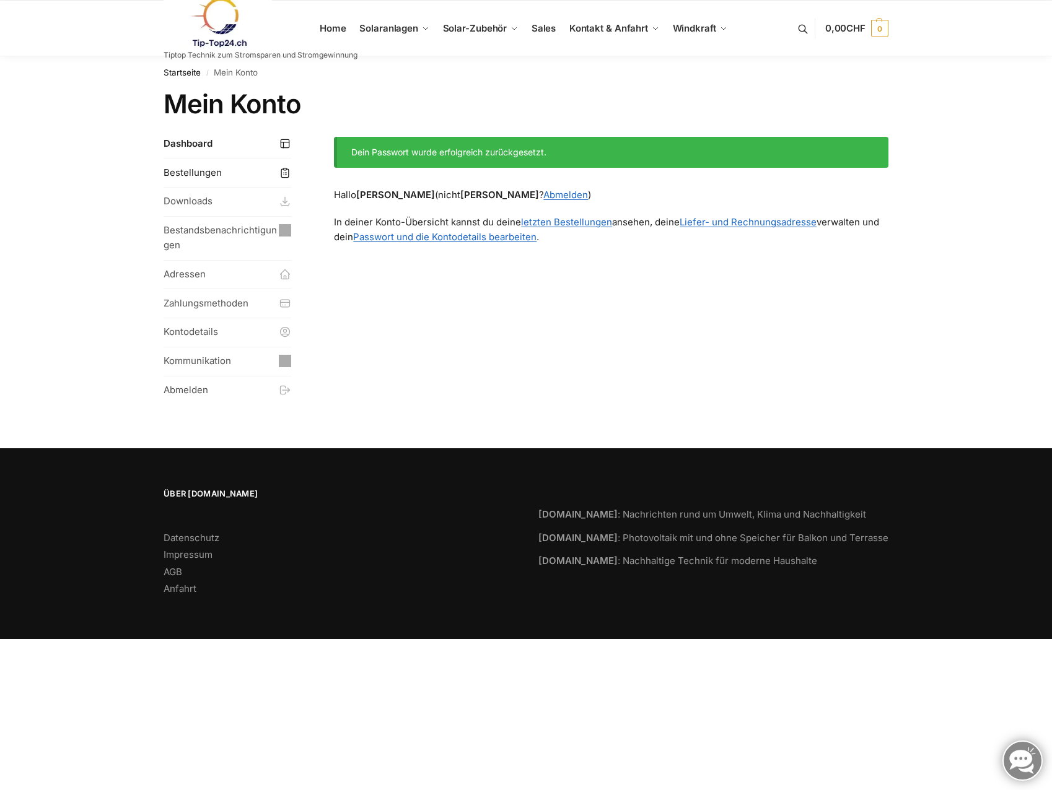
click at [208, 172] on link "Bestellungen" at bounding box center [228, 173] width 128 height 28
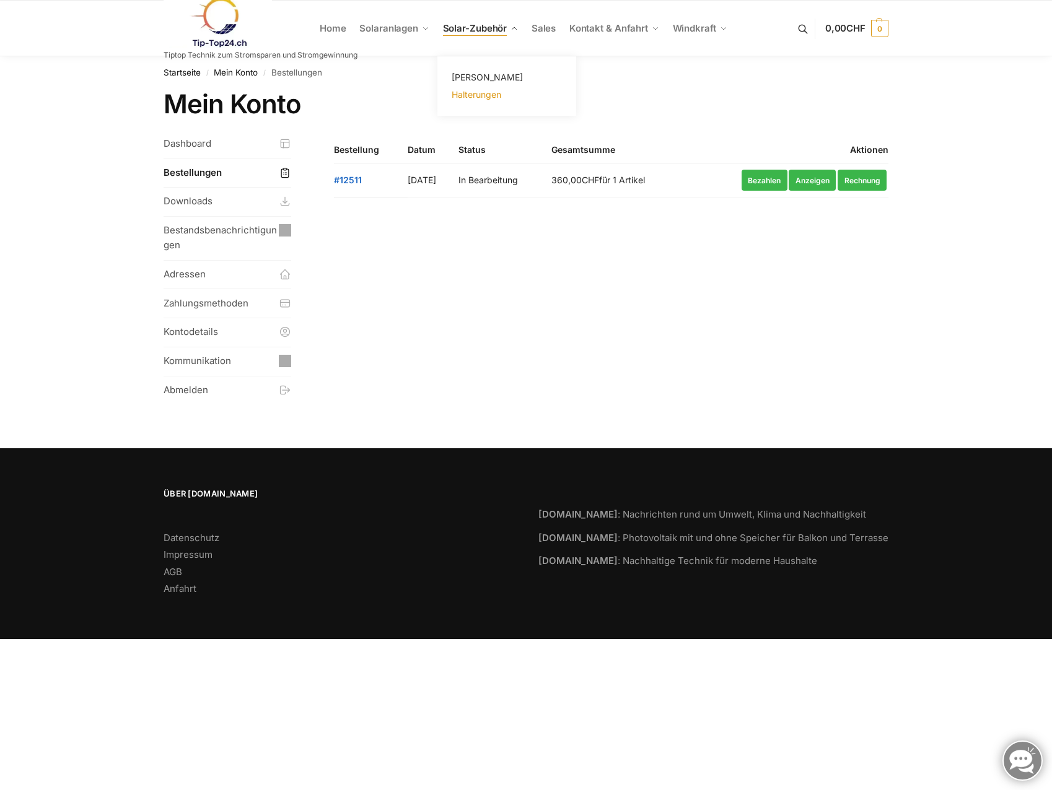
click at [478, 95] on span "Halterungen" at bounding box center [476, 94] width 50 height 11
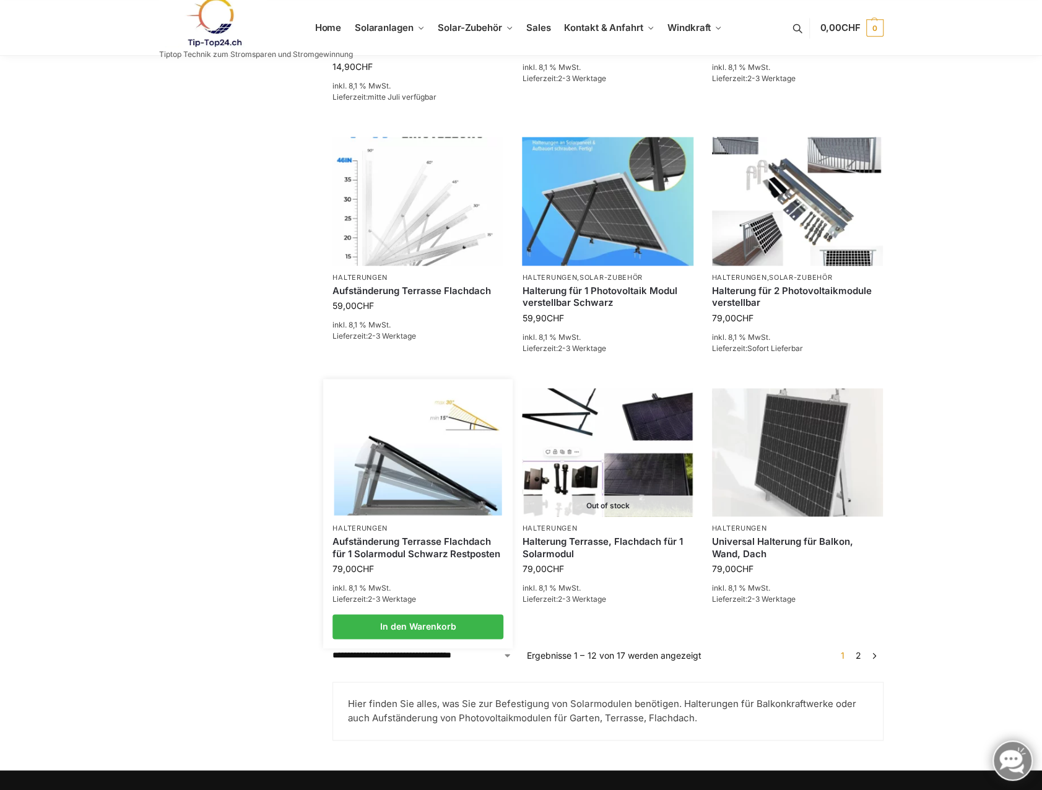
scroll to position [805, 0]
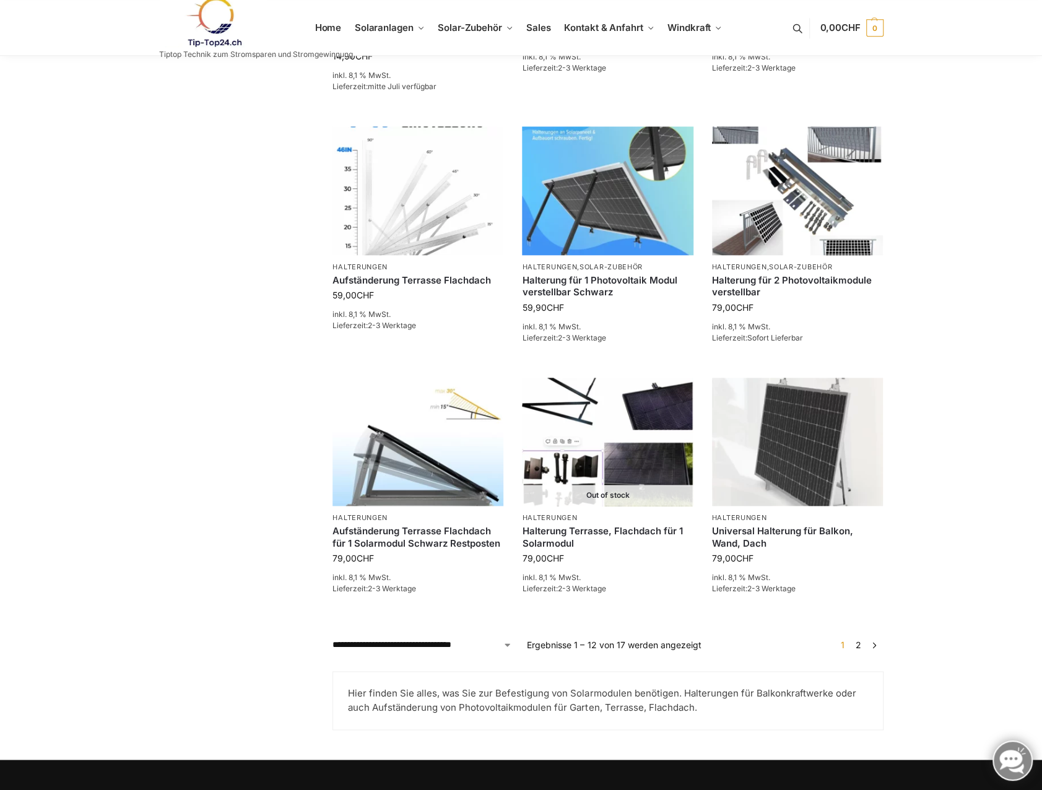
click at [860, 646] on link "2" at bounding box center [859, 645] width 12 height 11
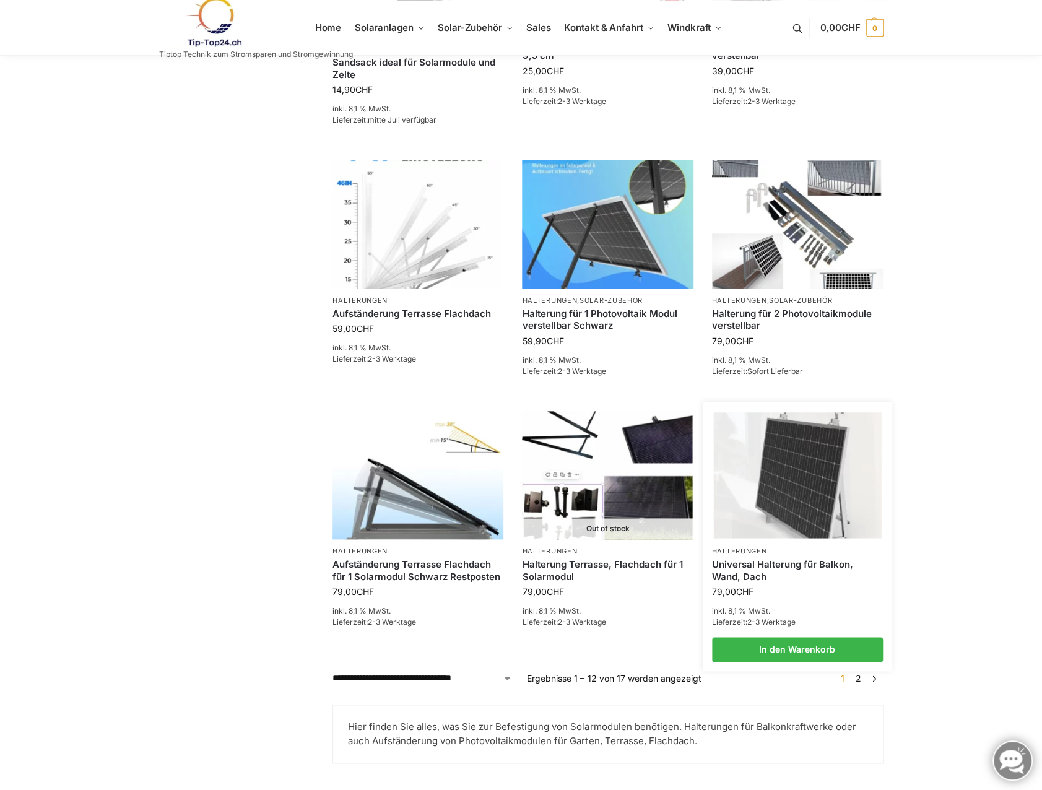
scroll to position [867, 0]
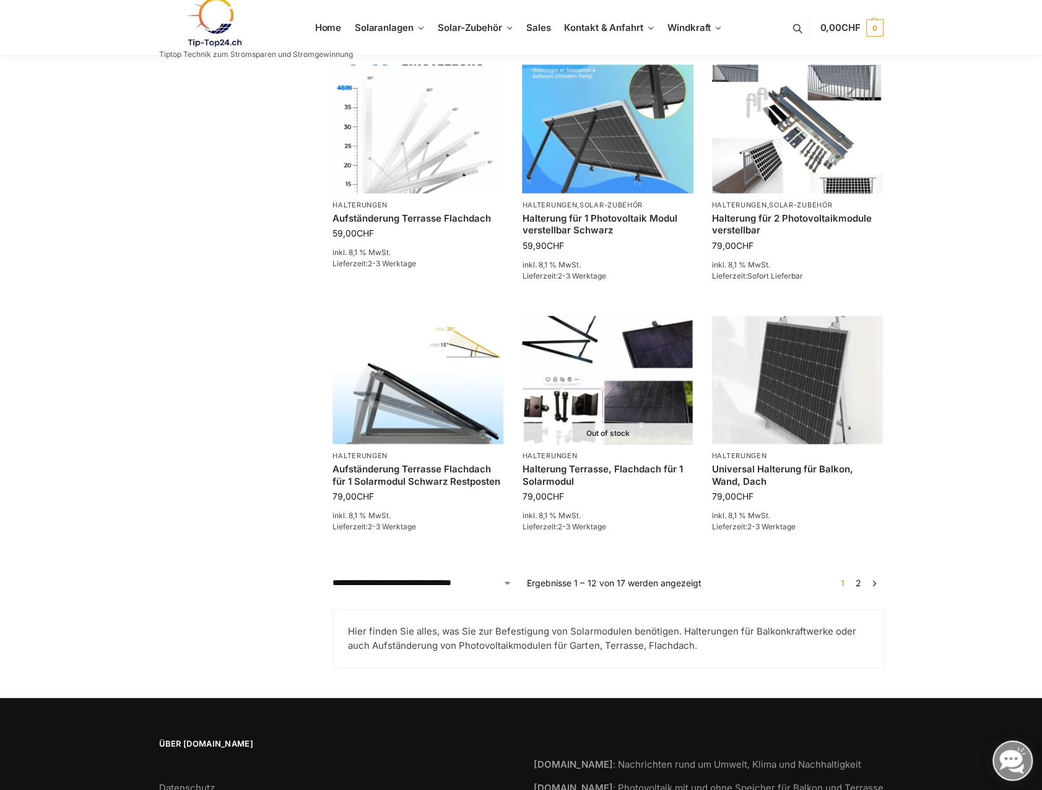
click at [858, 582] on link "2" at bounding box center [859, 583] width 12 height 11
click at [873, 582] on link "→" at bounding box center [874, 583] width 9 height 13
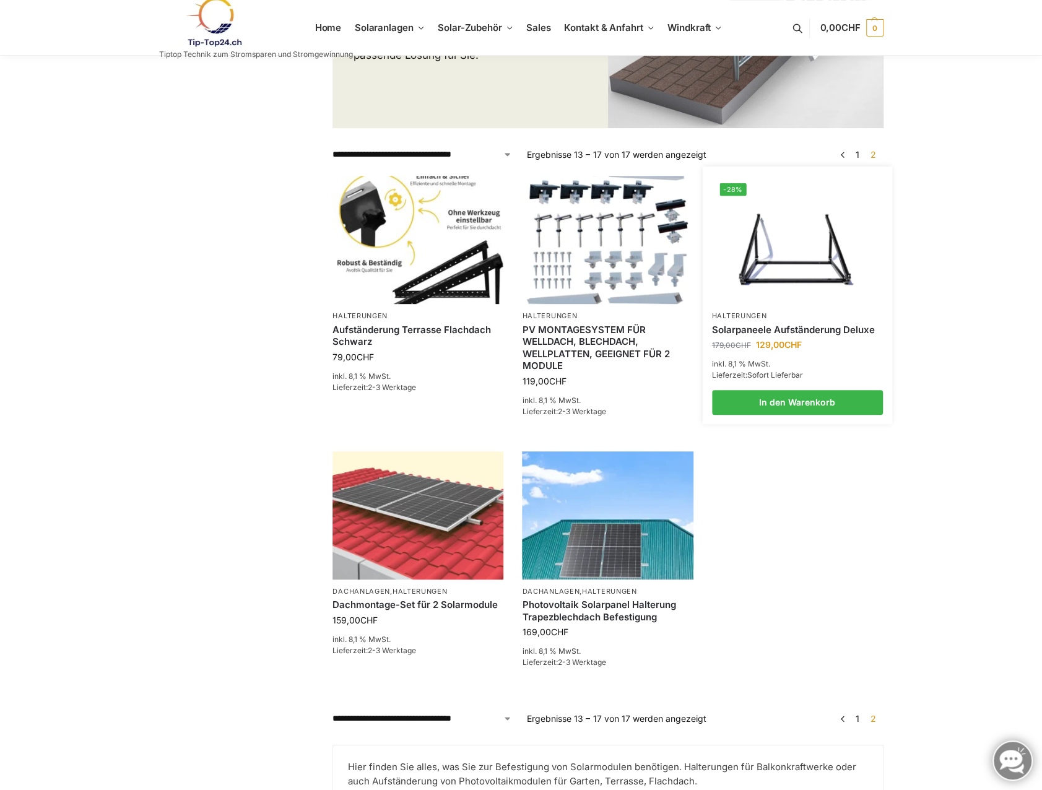
scroll to position [248, 0]
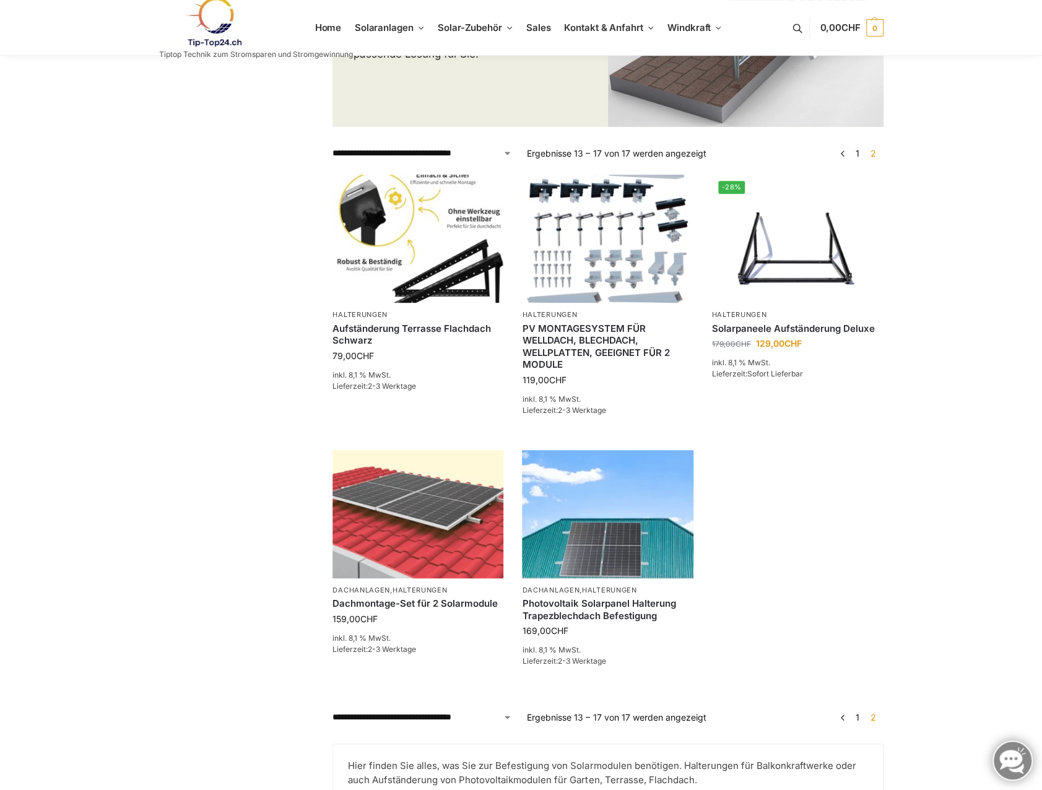
click at [859, 717] on link "1" at bounding box center [858, 717] width 10 height 11
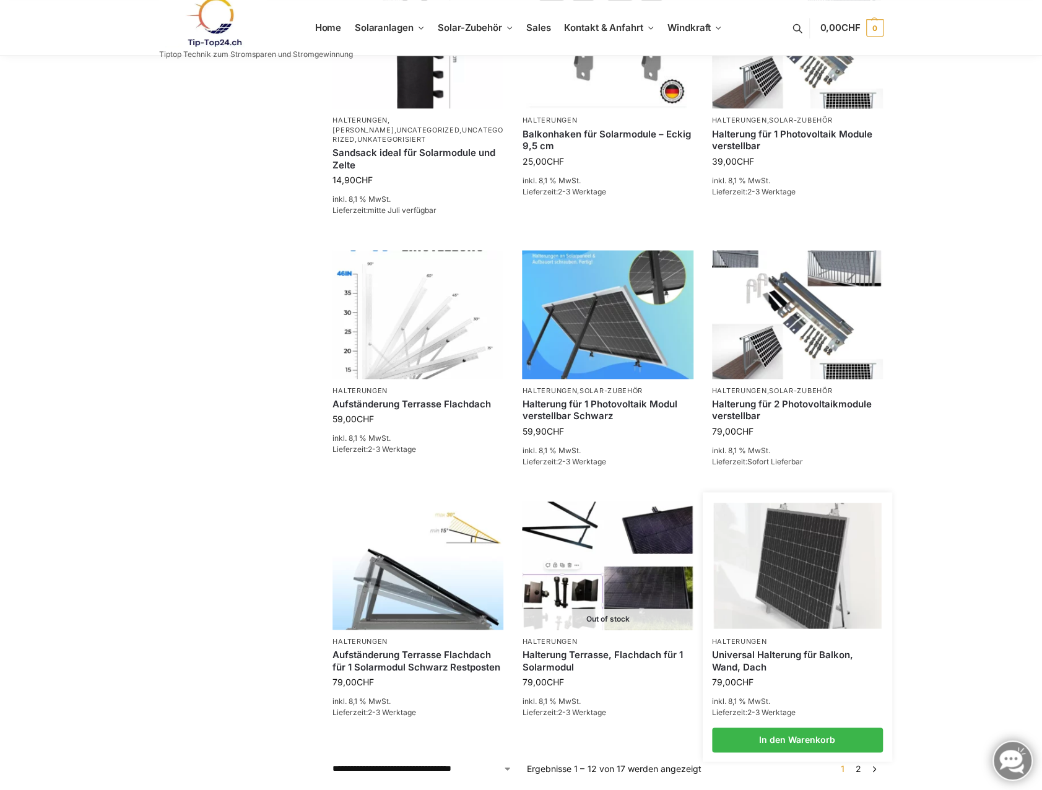
scroll to position [743, 0]
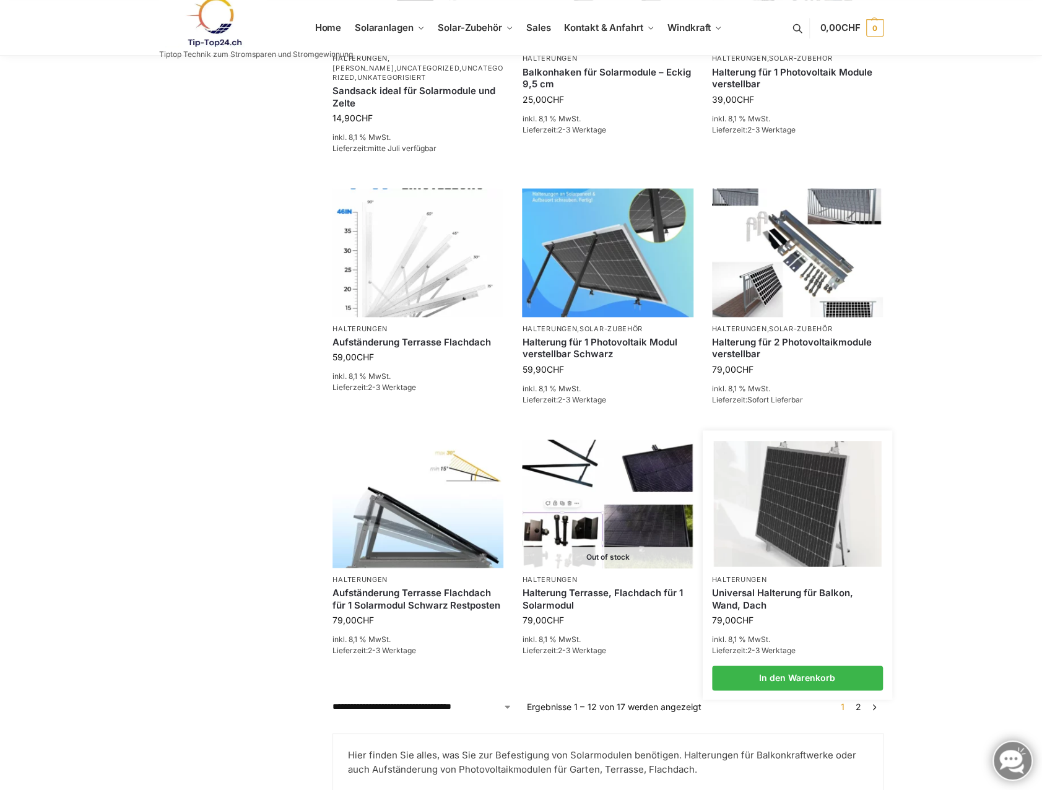
click at [803, 478] on img at bounding box center [797, 504] width 168 height 126
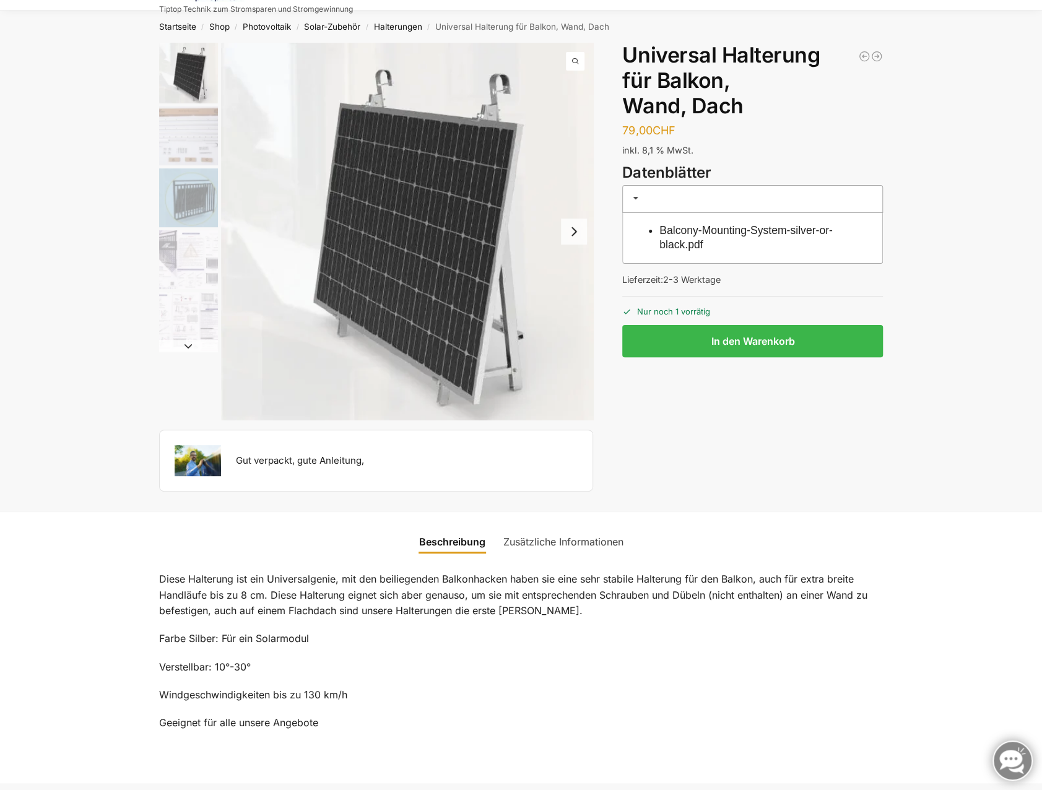
scroll to position [62, 0]
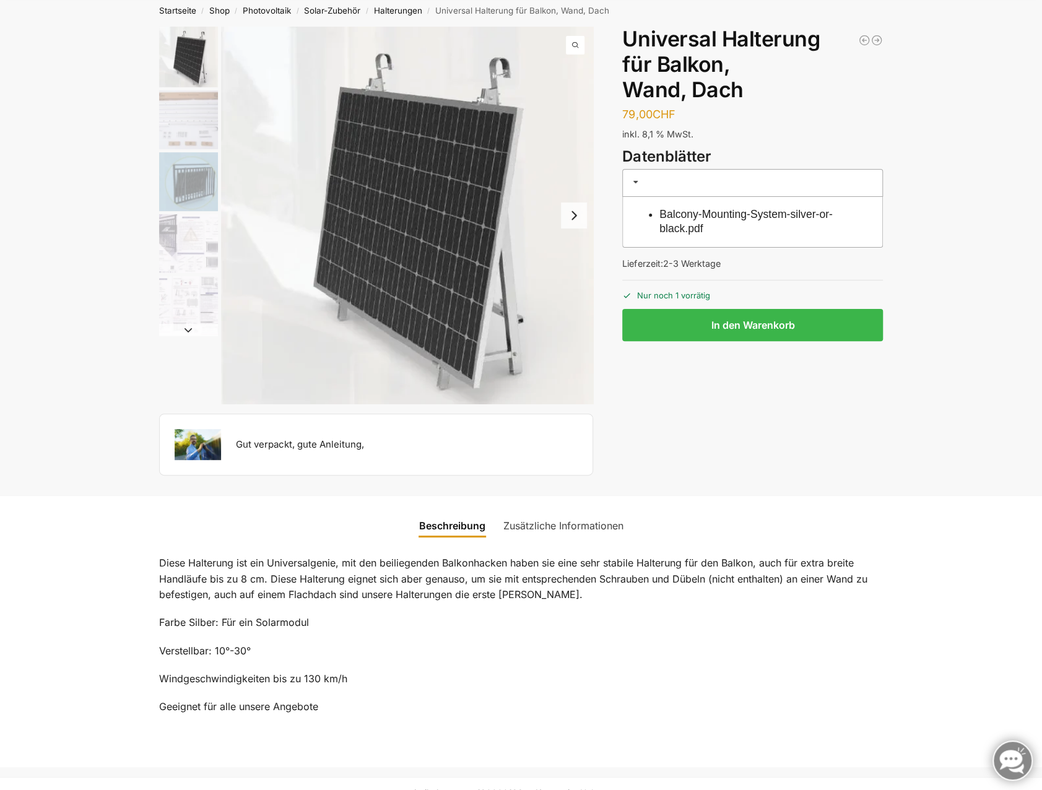
click at [571, 219] on button "Next slide" at bounding box center [574, 216] width 26 height 26
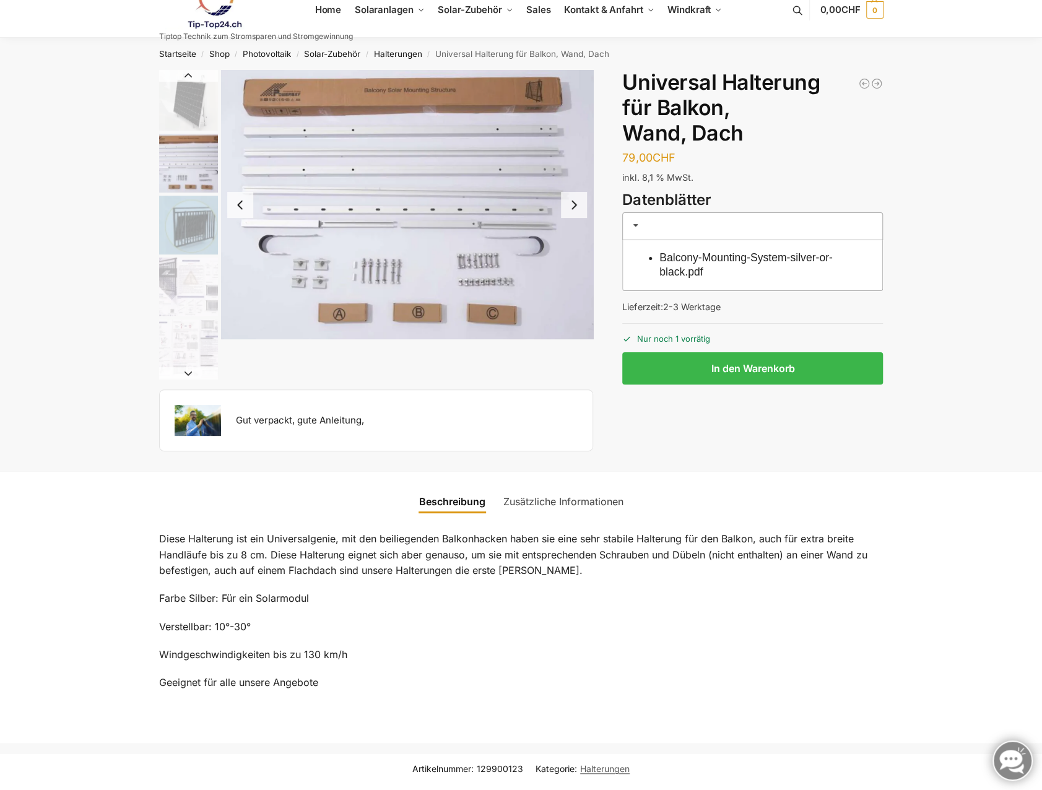
scroll to position [0, 0]
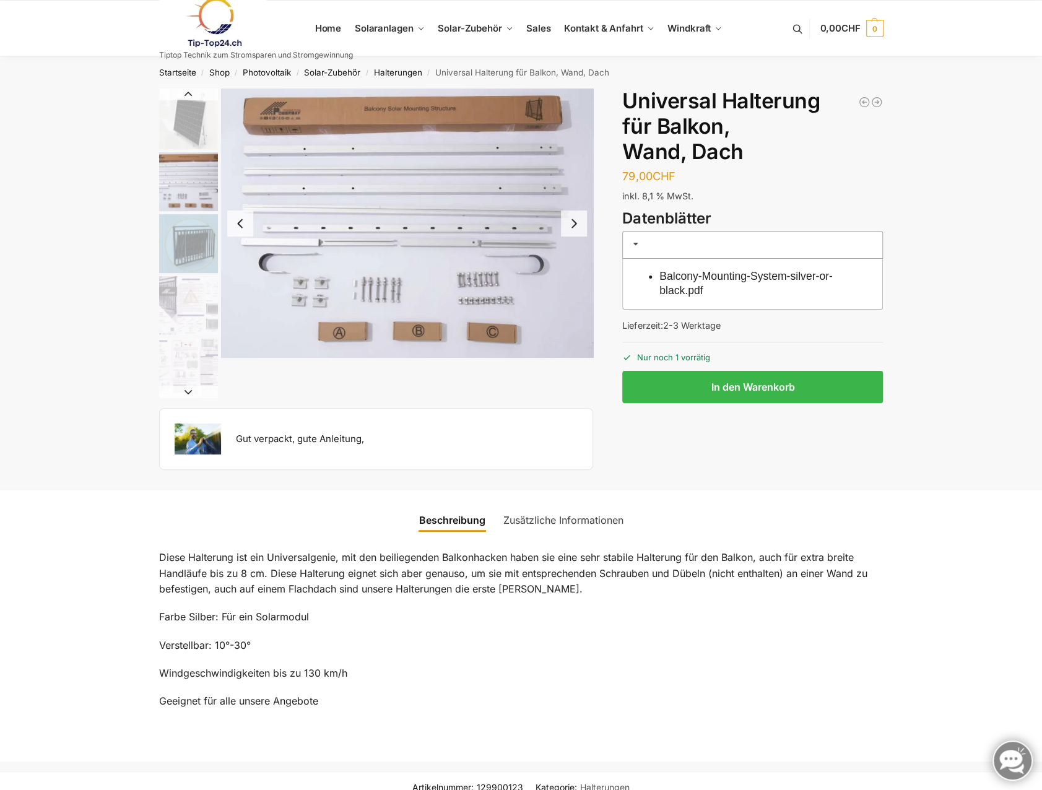
click at [573, 225] on button "Next slide" at bounding box center [574, 224] width 26 height 26
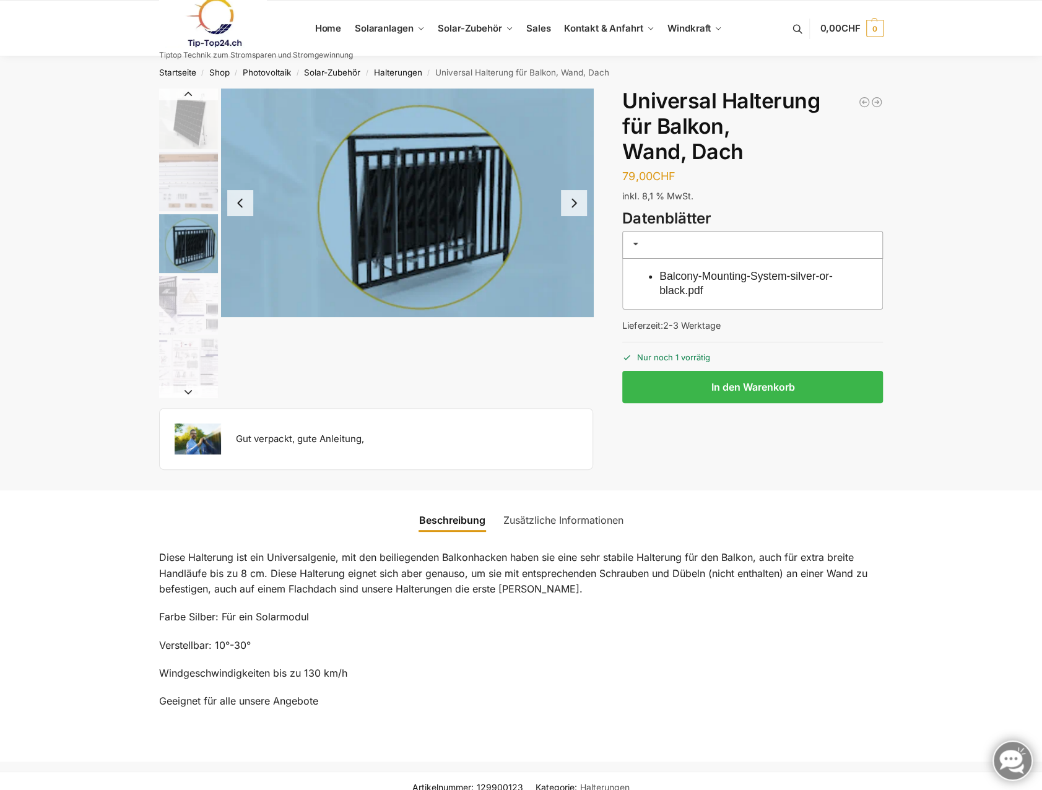
click at [570, 203] on button "Next slide" at bounding box center [574, 203] width 26 height 26
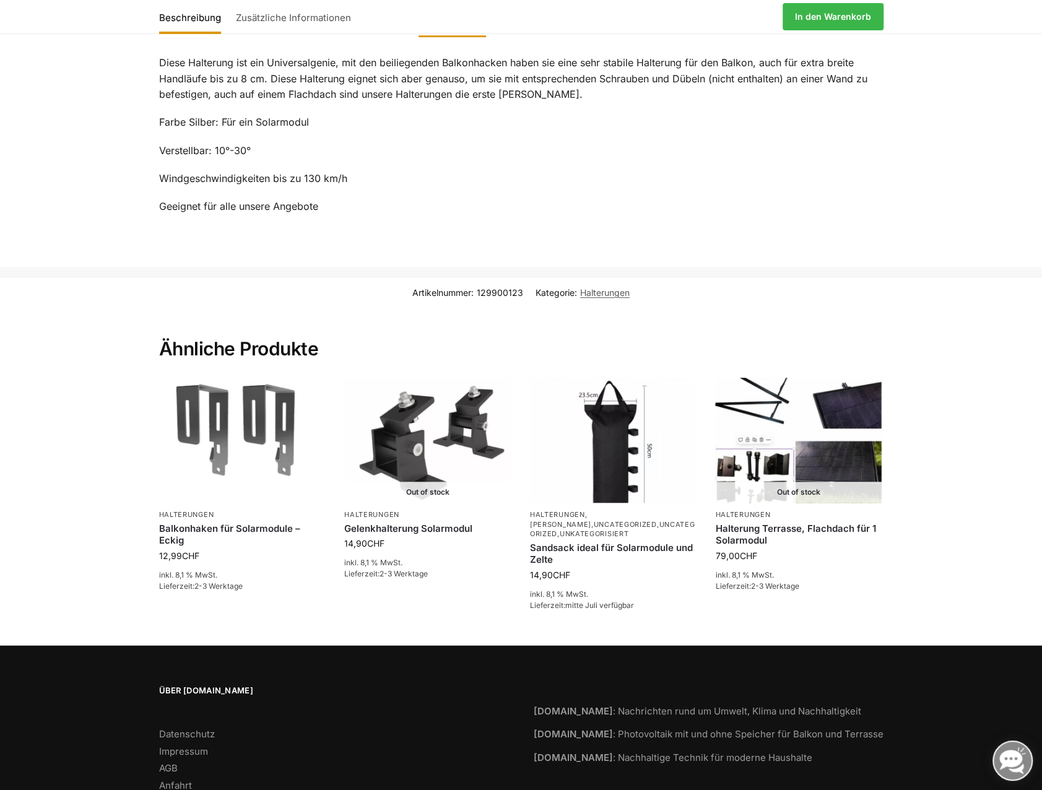
scroll to position [495, 0]
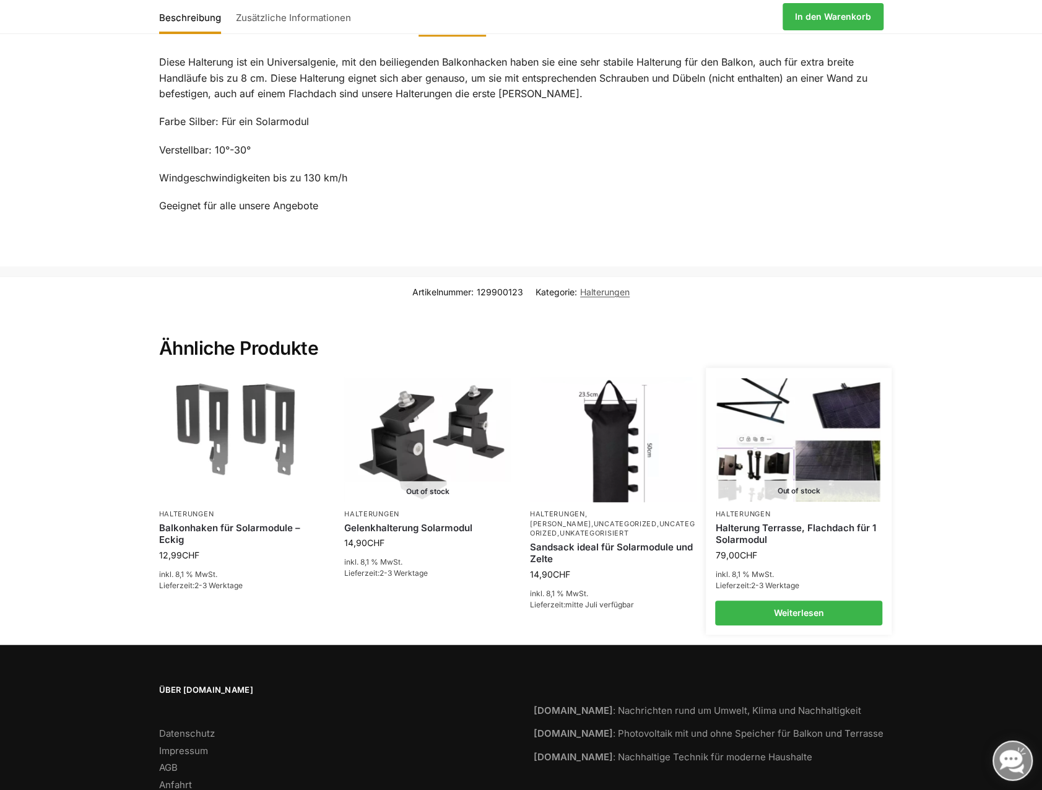
click at [789, 525] on link "Halterung Terrasse, Flachdach für 1 Solarmodul" at bounding box center [798, 534] width 167 height 24
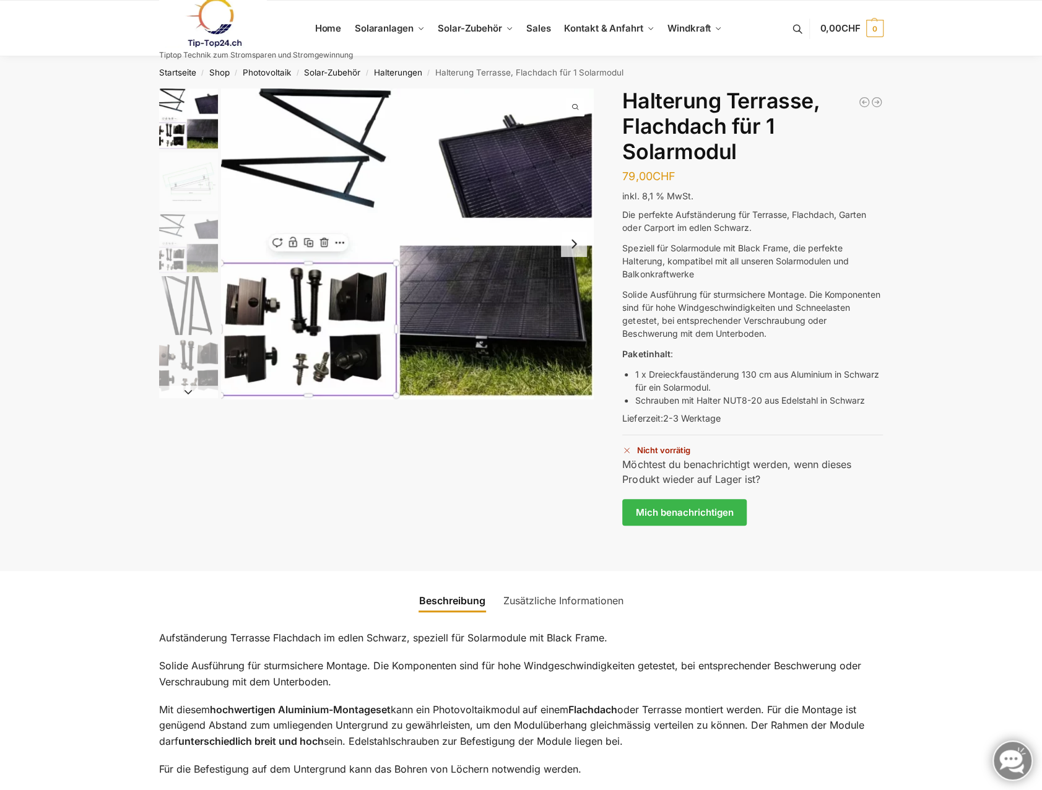
click at [580, 245] on button "Next slide" at bounding box center [574, 244] width 26 height 26
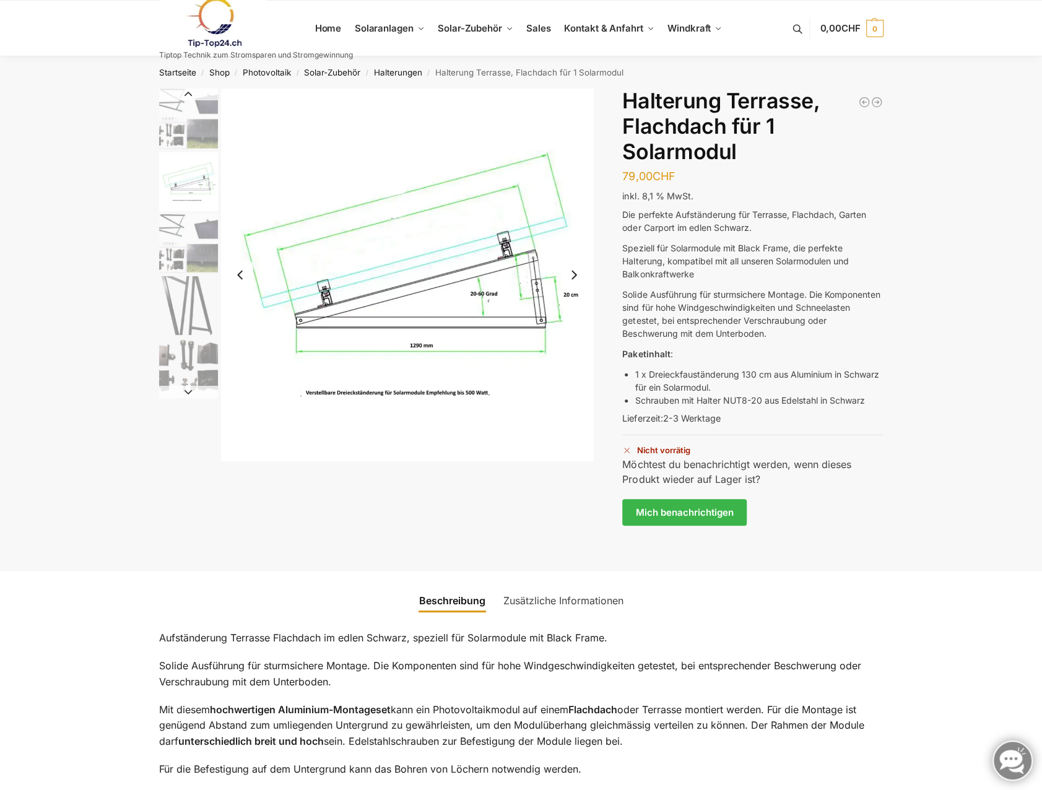
click at [573, 273] on button "Next slide" at bounding box center [574, 275] width 26 height 26
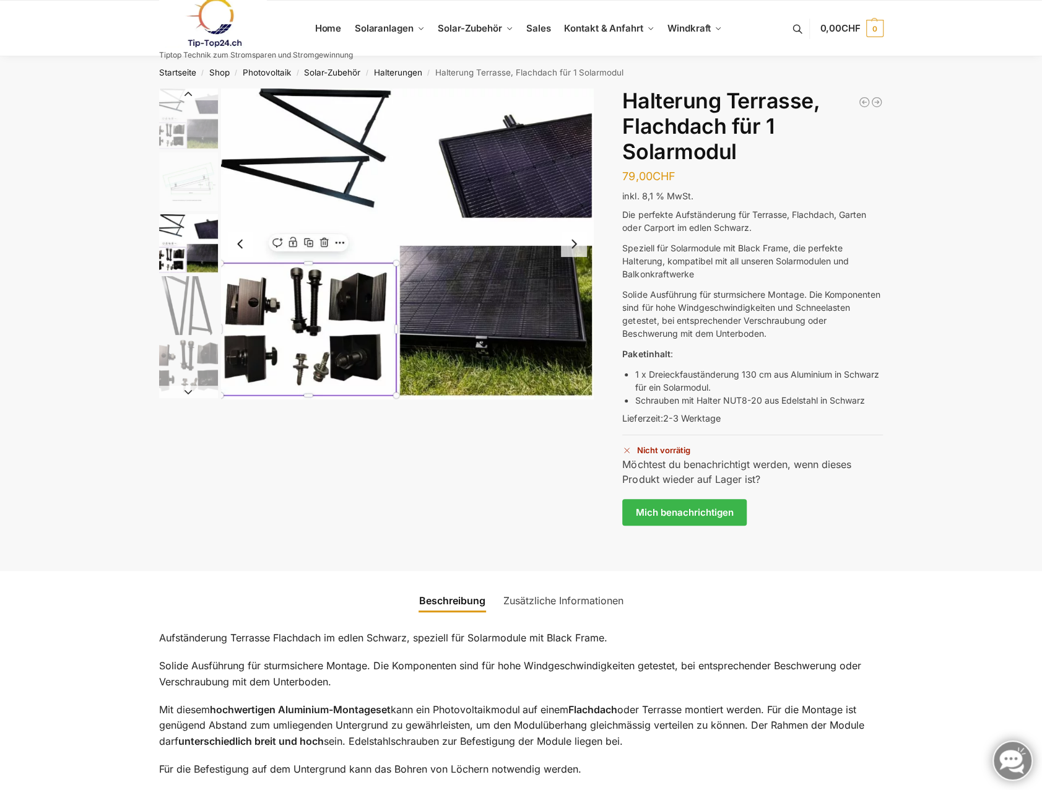
click at [577, 249] on button "Next slide" at bounding box center [574, 244] width 26 height 26
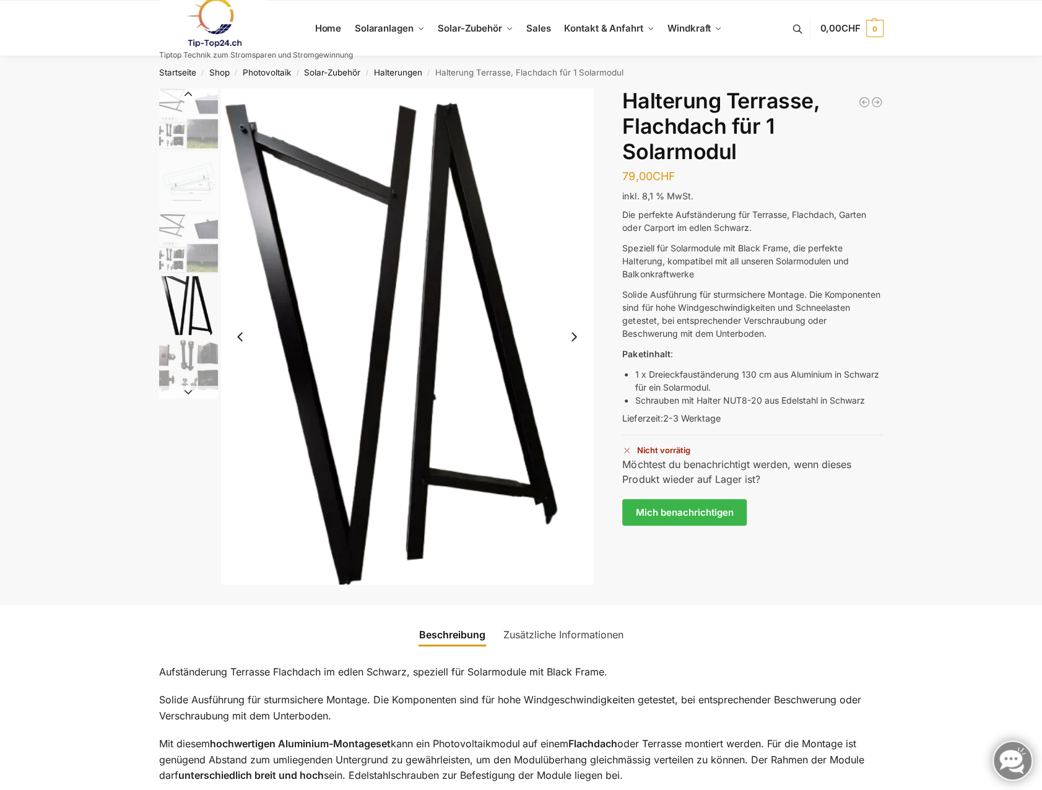
click at [570, 338] on button "Next slide" at bounding box center [574, 337] width 26 height 26
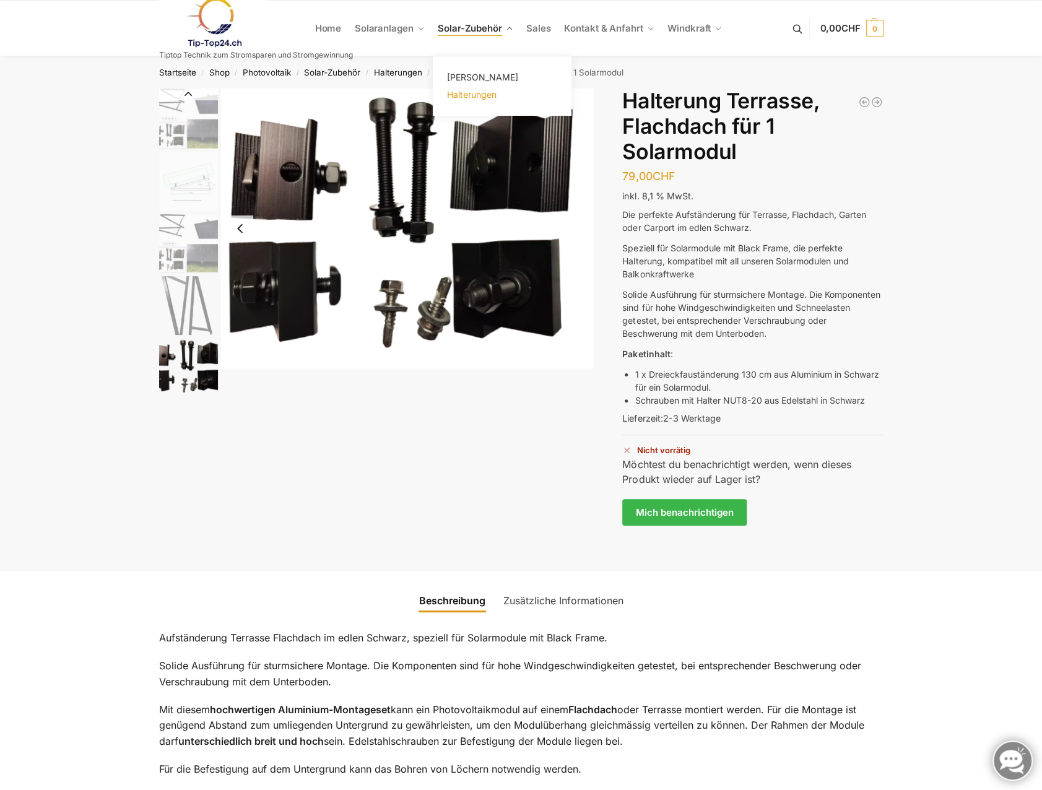
click at [482, 91] on span "Halterungen" at bounding box center [472, 94] width 50 height 11
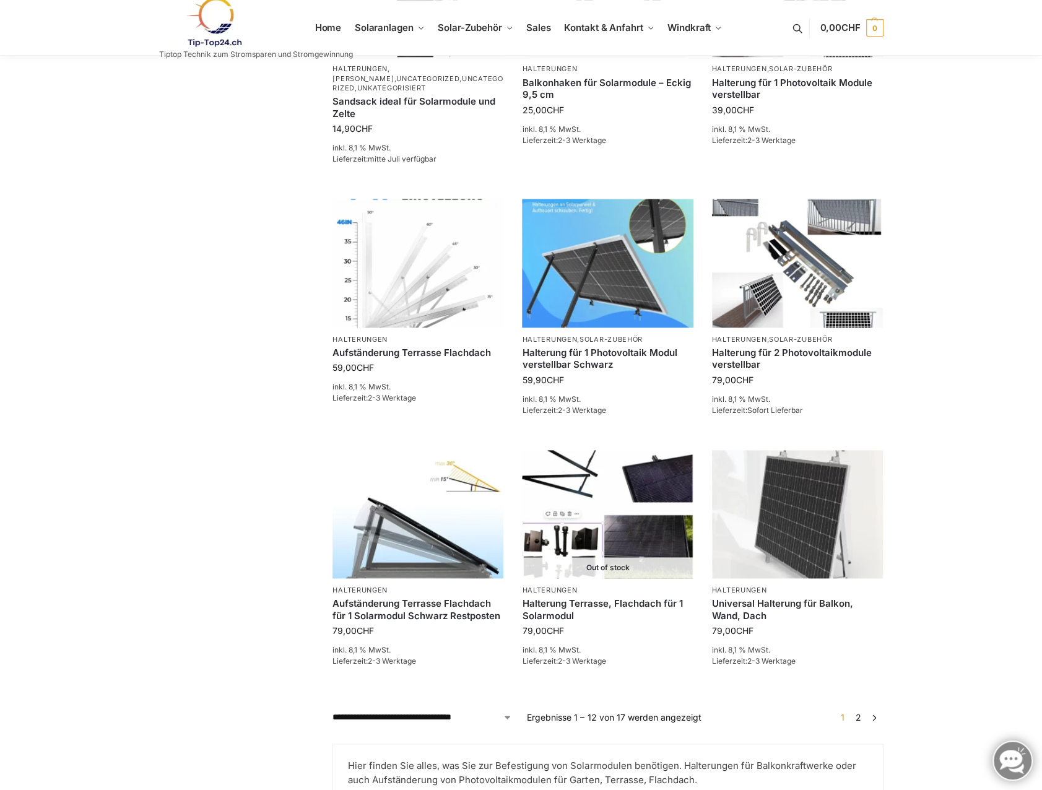
scroll to position [743, 0]
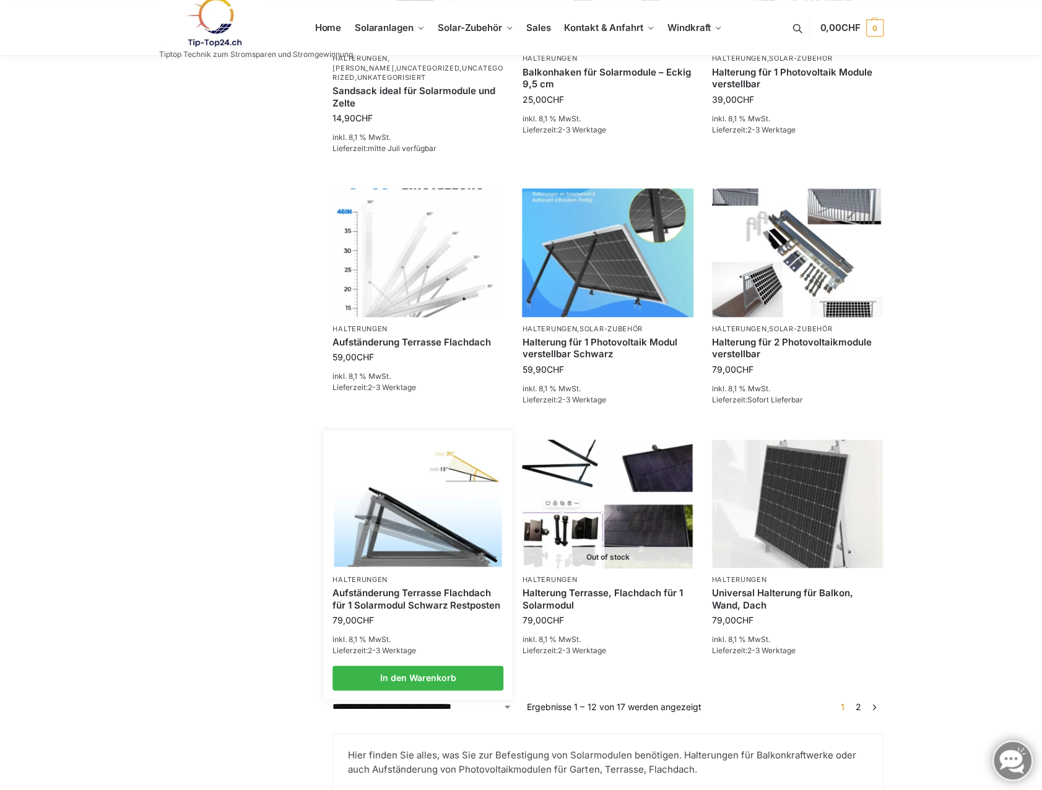
click at [398, 528] on img at bounding box center [418, 504] width 168 height 126
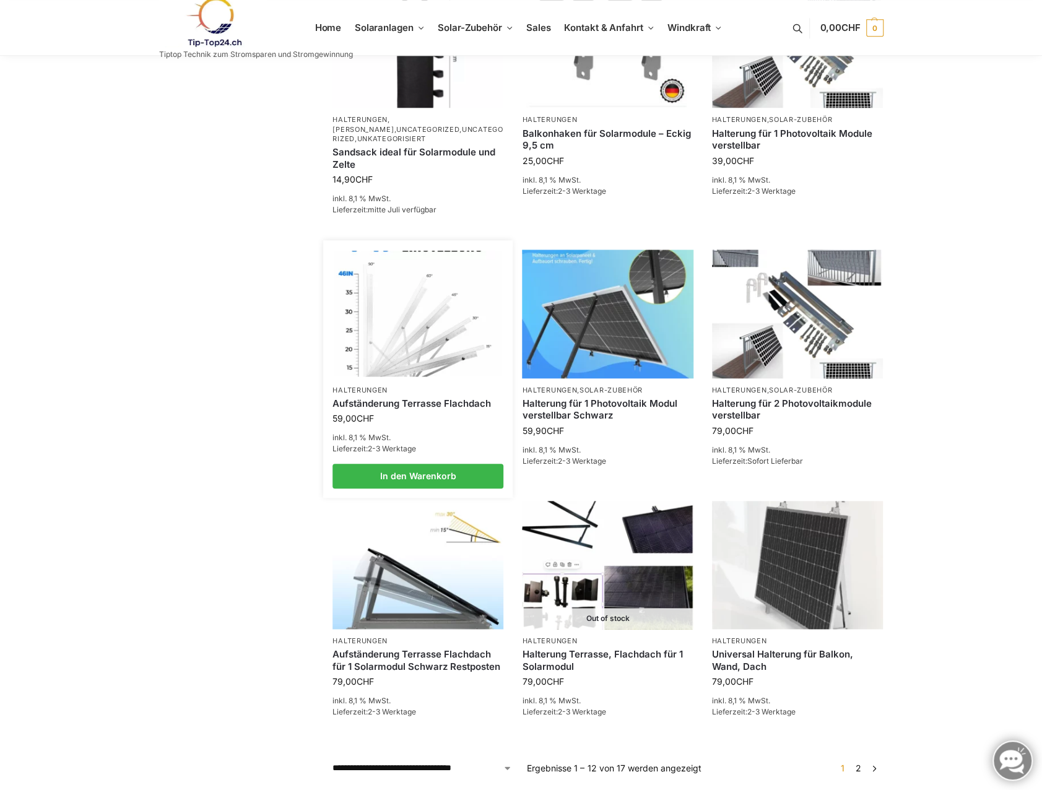
scroll to position [557, 0]
